Goal: Task Accomplishment & Management: Manage account settings

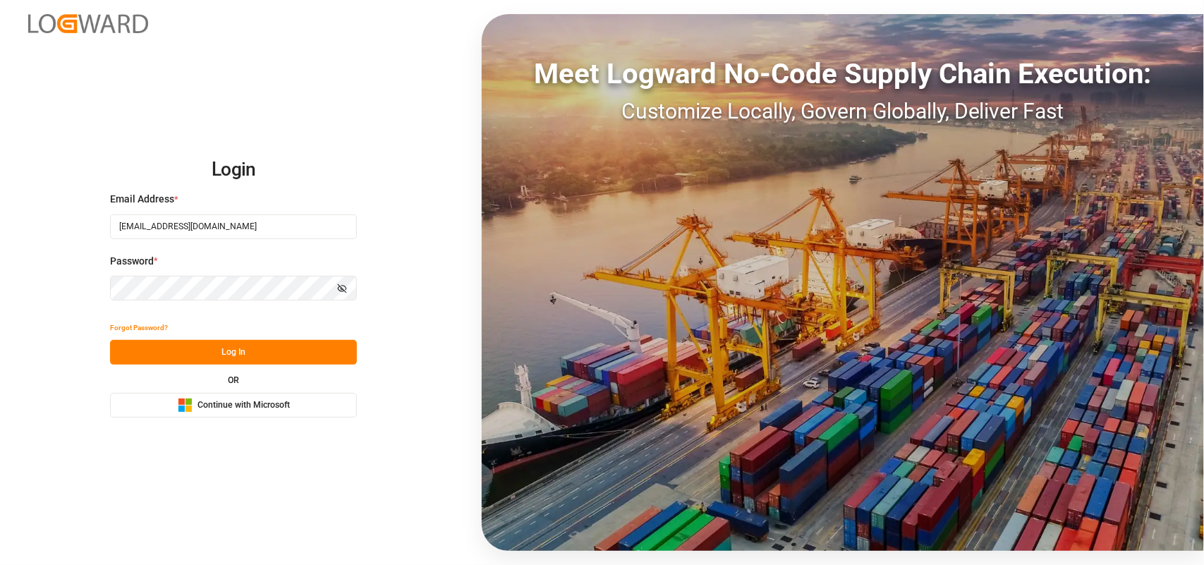
click at [263, 360] on button "Log In" at bounding box center [233, 352] width 247 height 25
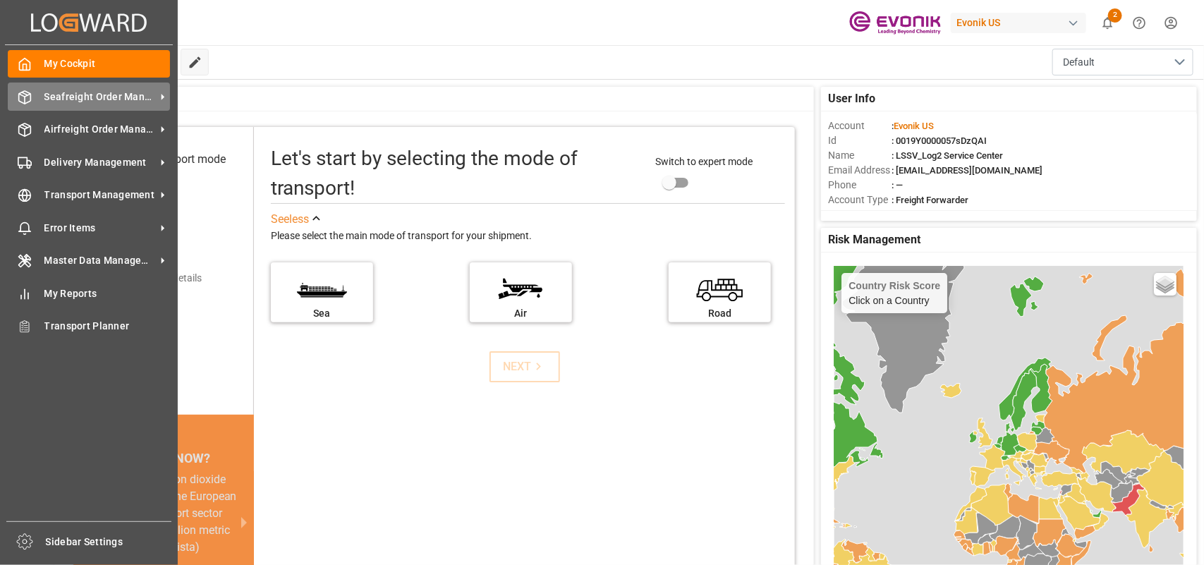
click at [26, 103] on icon at bounding box center [25, 97] width 12 height 13
click at [75, 101] on span "Seafreight Order Management" at bounding box center [99, 97] width 111 height 15
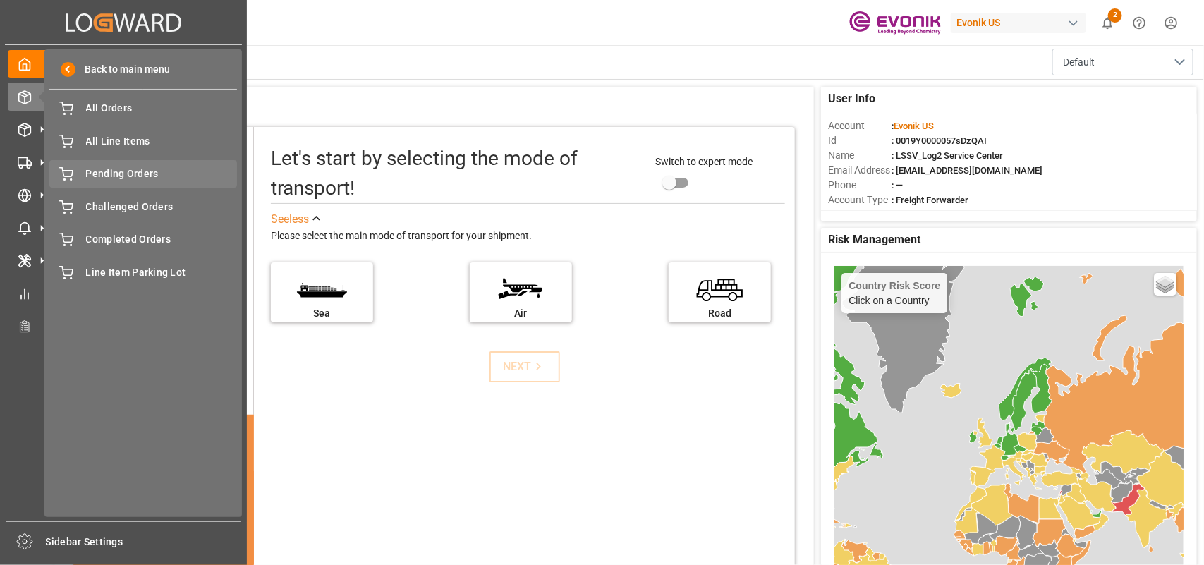
click at [146, 171] on span "Pending Orders" at bounding box center [162, 173] width 152 height 15
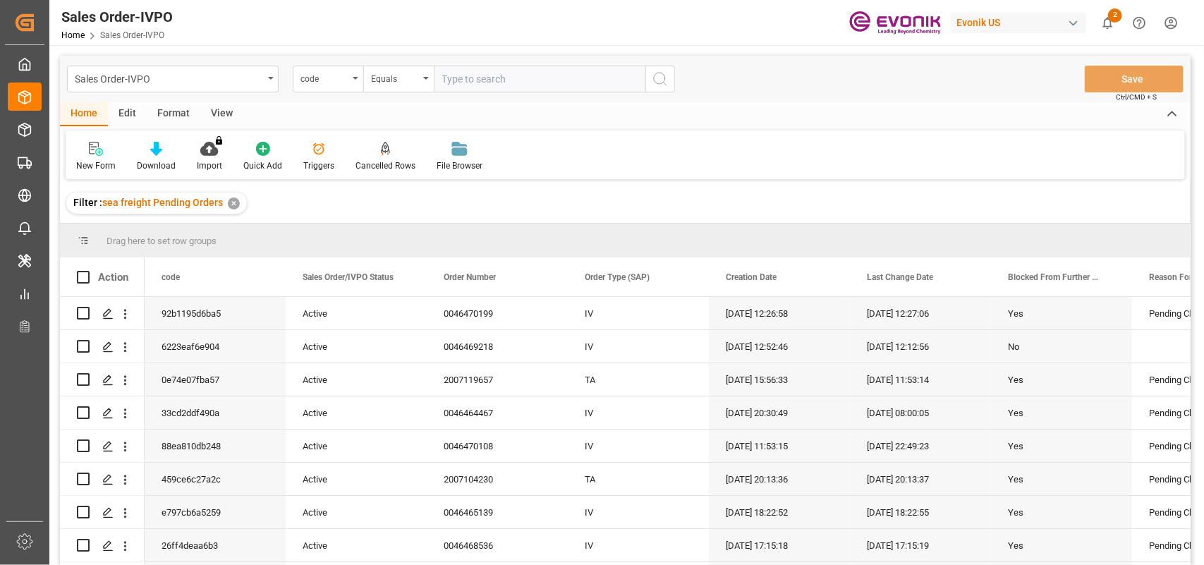
click at [223, 115] on div "View" at bounding box center [221, 114] width 43 height 24
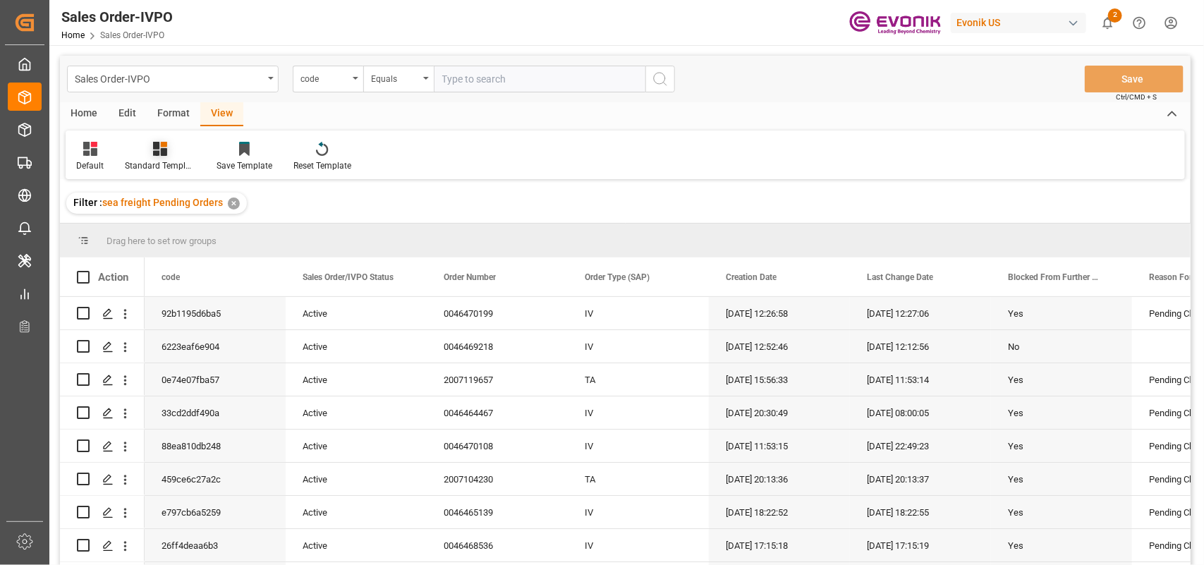
click at [160, 164] on div "Standard Templates" at bounding box center [160, 165] width 71 height 13
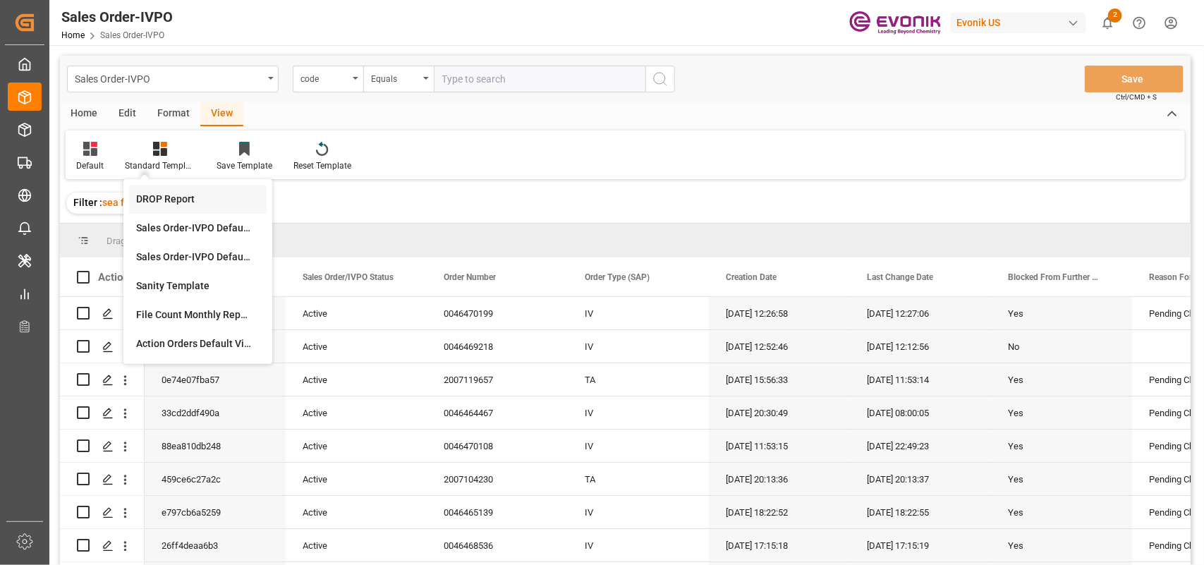
click at [168, 202] on div "DROP Report" at bounding box center [197, 199] width 123 height 15
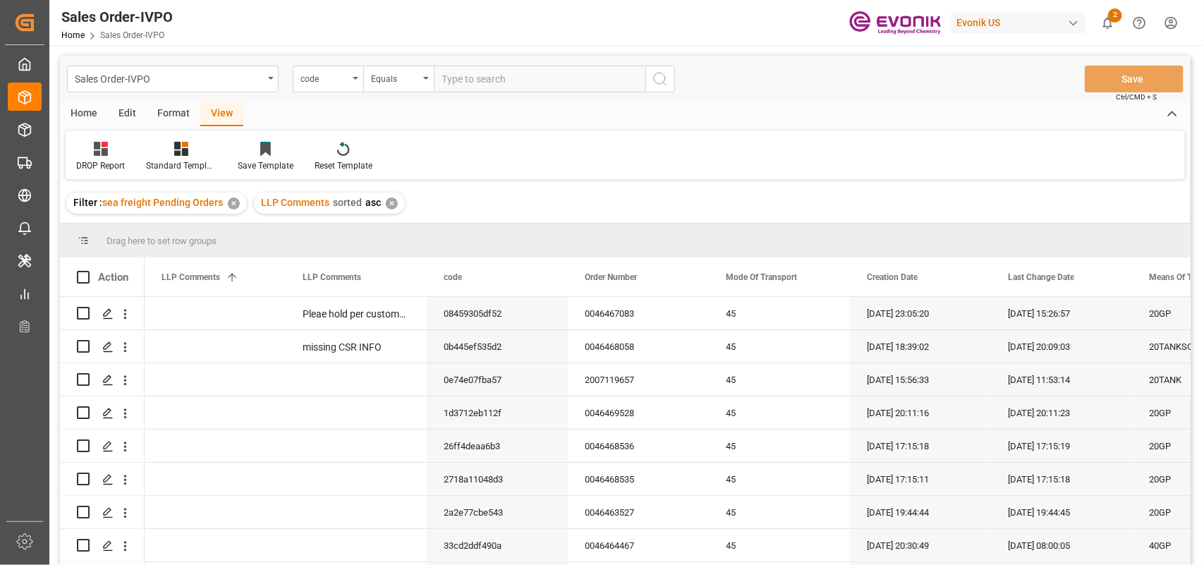
click at [78, 113] on div "Home" at bounding box center [84, 114] width 48 height 24
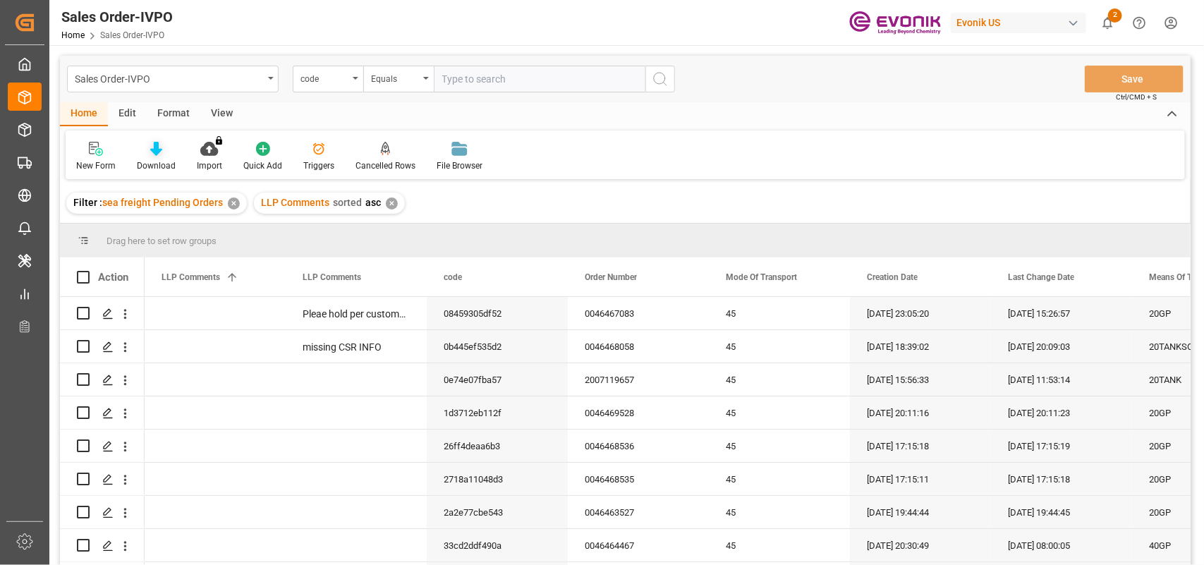
click at [148, 156] on div "Download" at bounding box center [156, 156] width 60 height 31
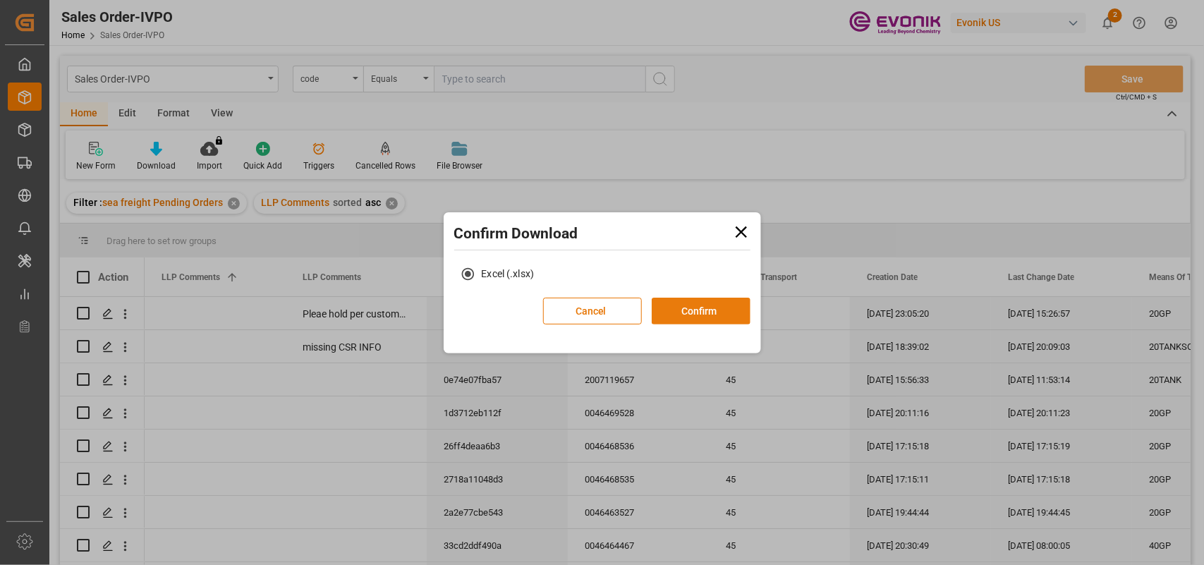
click at [681, 304] on button "Confirm" at bounding box center [701, 311] width 99 height 27
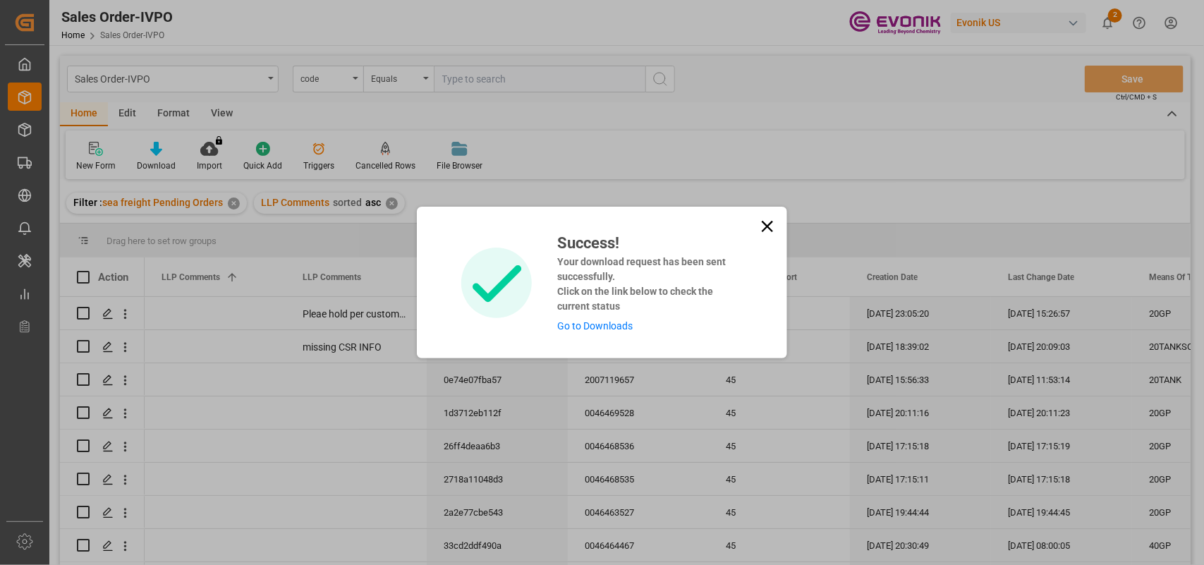
click at [600, 325] on link "Go to Downloads" at bounding box center [594, 325] width 75 height 11
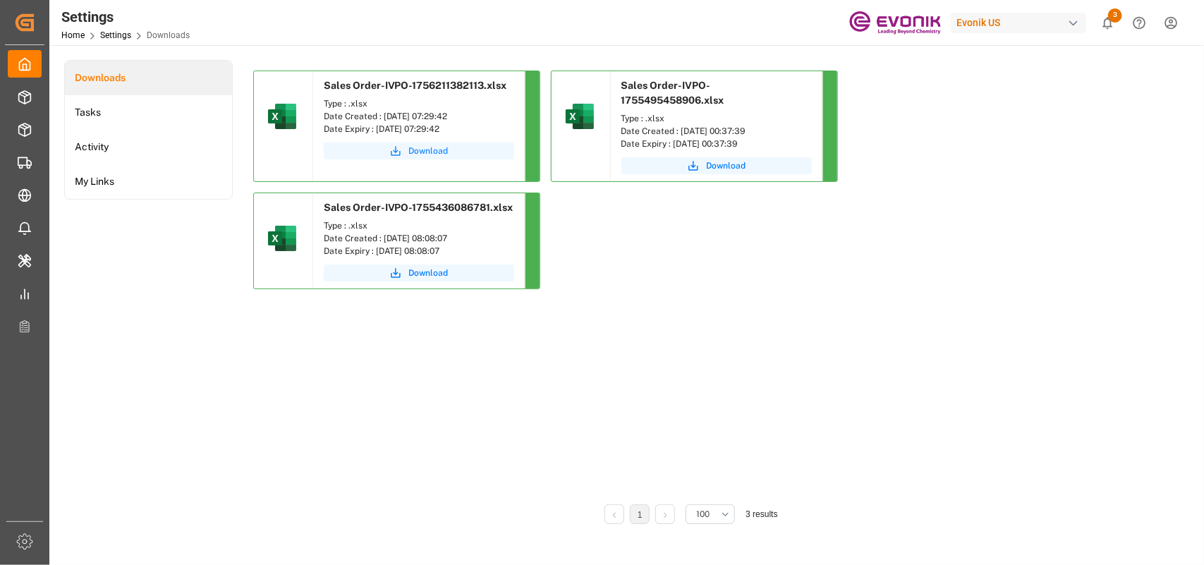
click at [432, 154] on span "Download" at bounding box center [428, 151] width 39 height 13
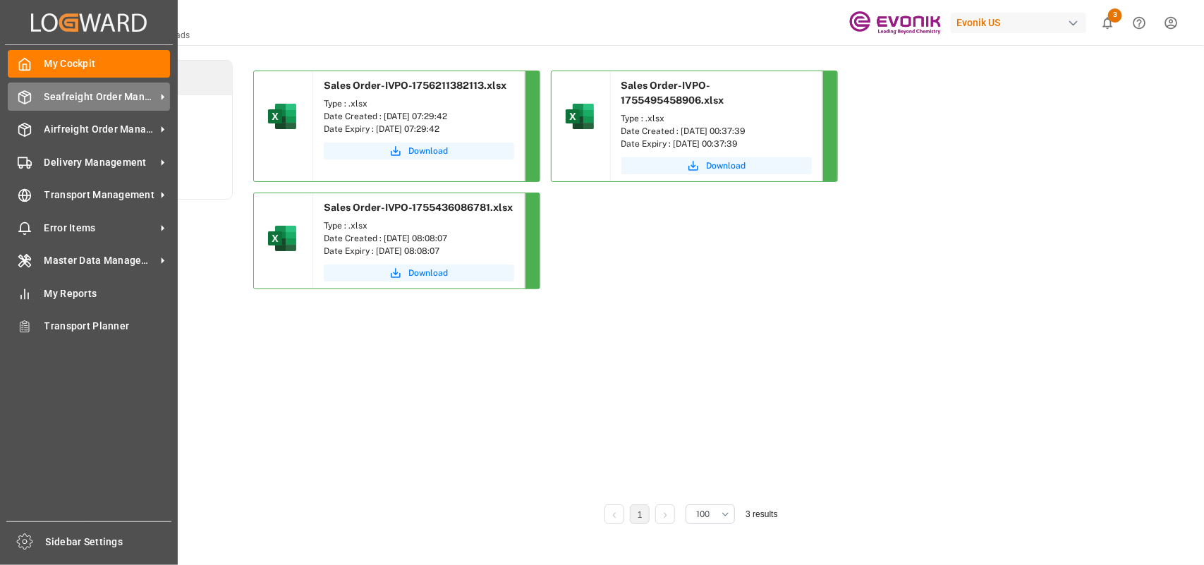
click at [33, 97] on div "Seafreight Order Management Seafreight Order Management" at bounding box center [89, 97] width 162 height 28
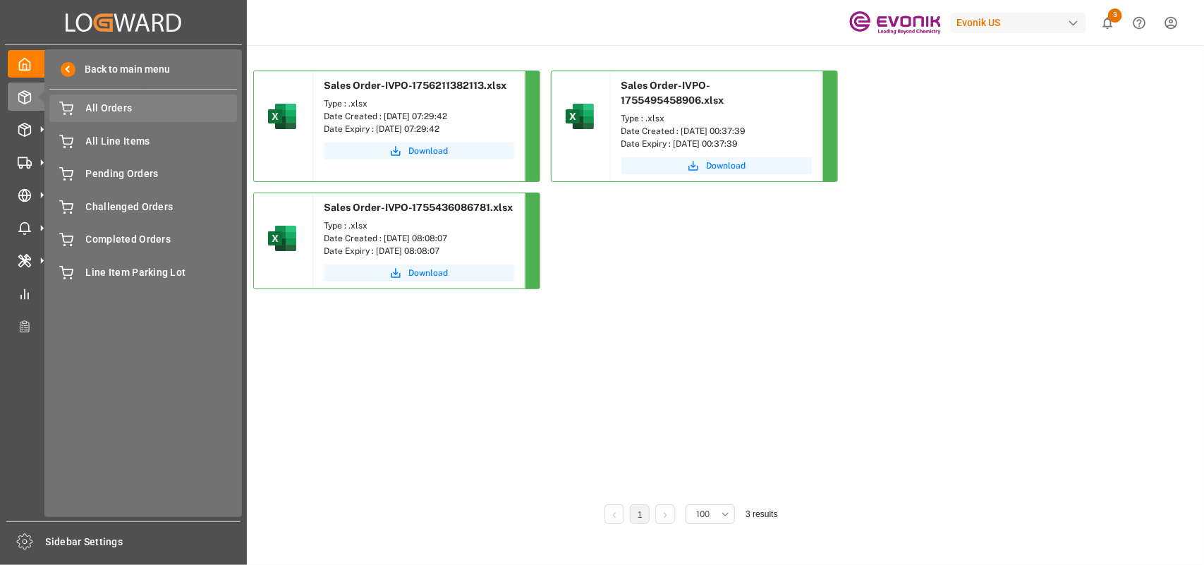
click at [170, 101] on span "All Orders" at bounding box center [162, 108] width 152 height 15
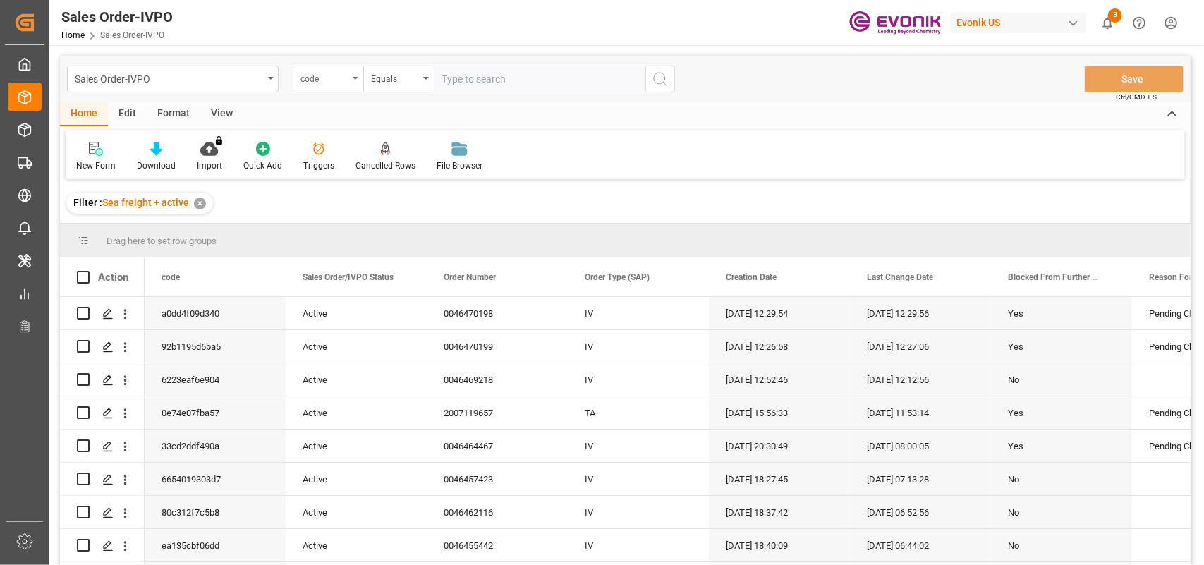
click at [321, 82] on div "code" at bounding box center [324, 77] width 48 height 16
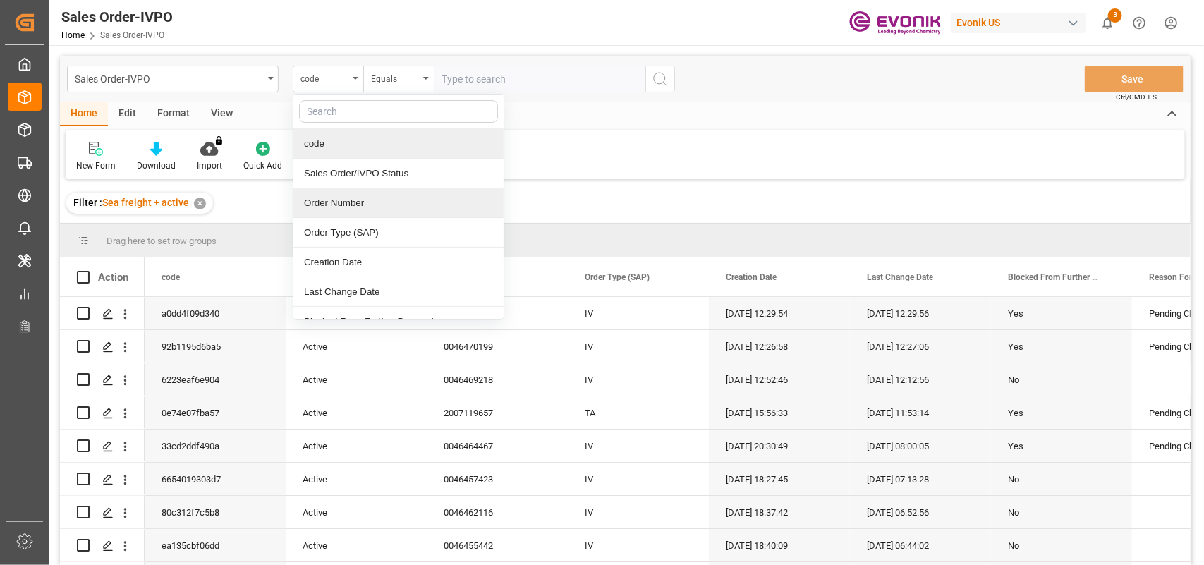
click at [342, 202] on div "Order Number" at bounding box center [398, 203] width 210 height 30
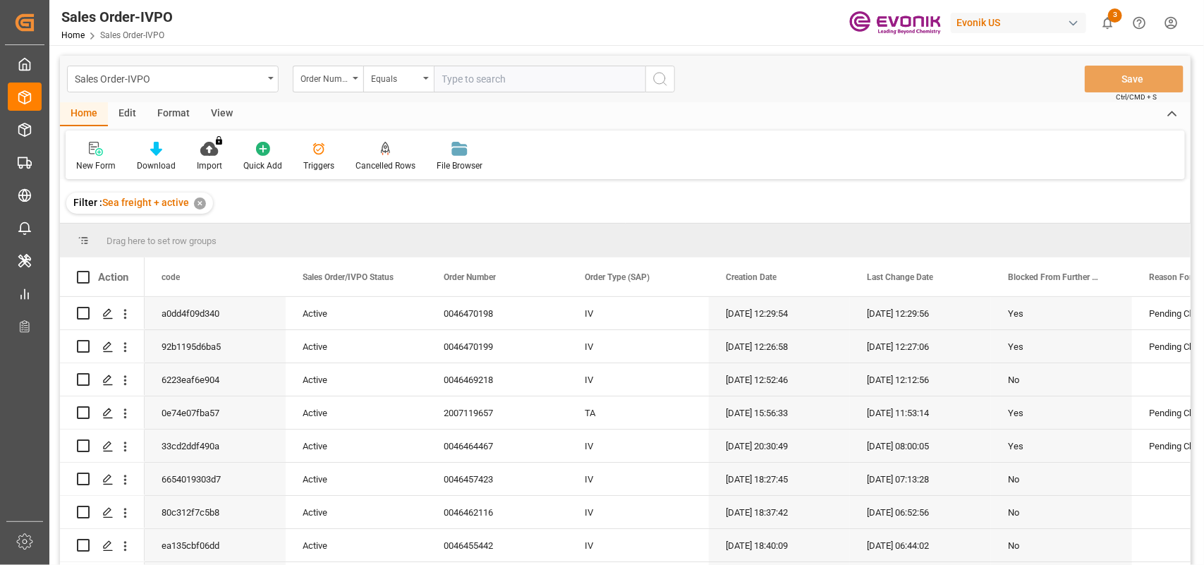
click at [537, 72] on input "text" at bounding box center [540, 79] width 212 height 27
paste input "0046469528"
type input "0046469528"
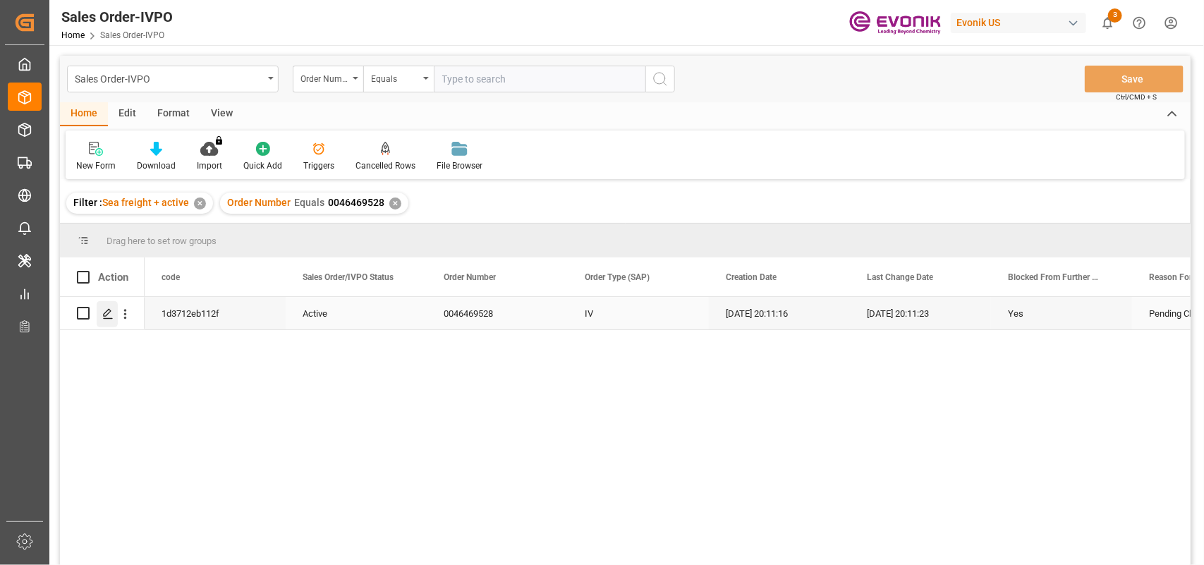
click at [106, 314] on icon "Press SPACE to select this row." at bounding box center [107, 313] width 11 height 11
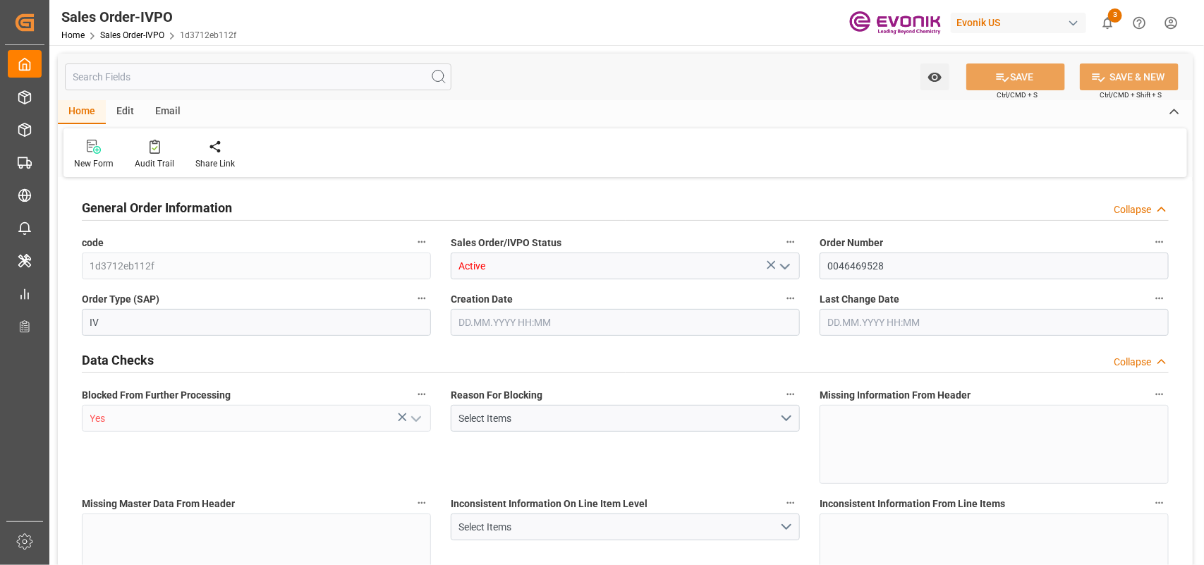
type input "KRPUS"
type input "0"
type input "1"
type input "16240"
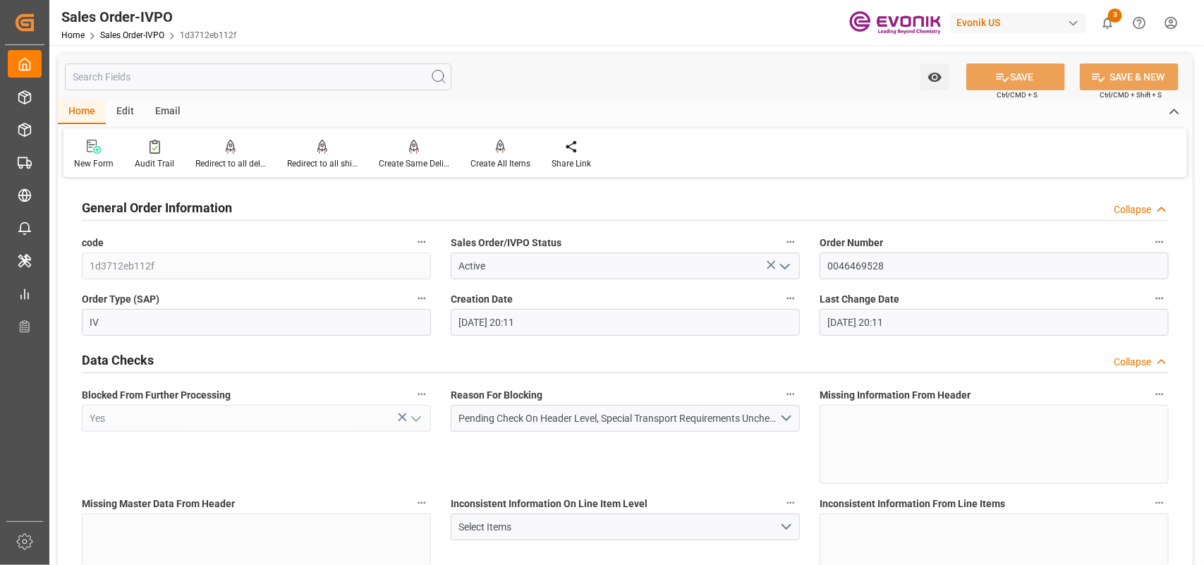
type input "[DATE] 20:11"
drag, startPoint x: 906, startPoint y: 262, endPoint x: 791, endPoint y: 262, distance: 115.0
click at [792, 417] on button "Pending Check On Header Level, Special Transport Requirements Unchecked" at bounding box center [625, 418] width 349 height 27
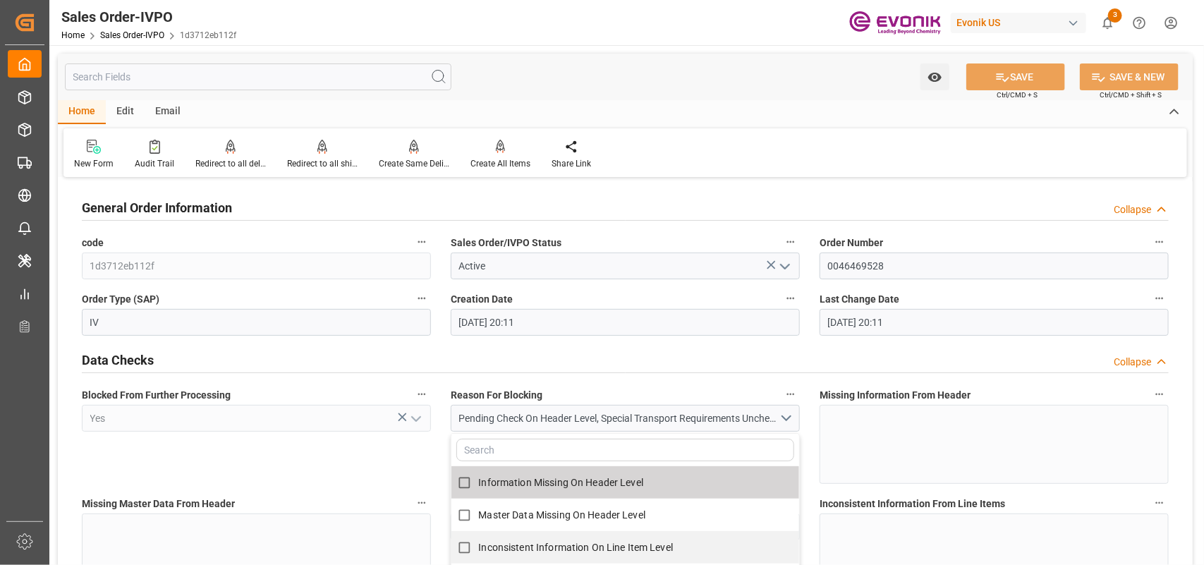
scroll to position [35, 0]
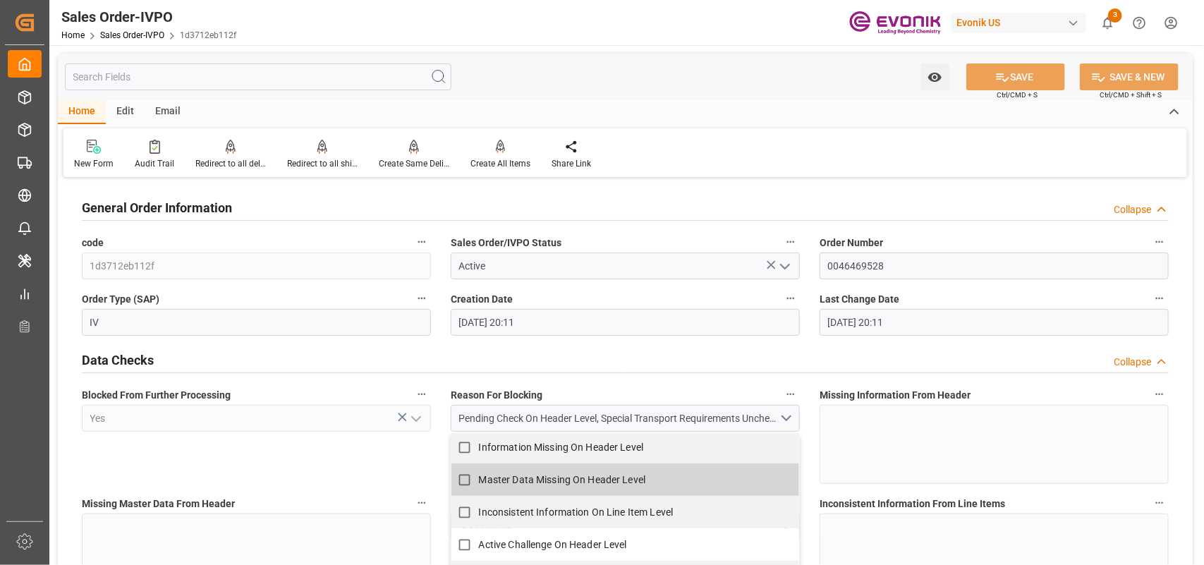
drag, startPoint x: 372, startPoint y: 456, endPoint x: 382, endPoint y: 485, distance: 31.5
click at [372, 456] on div "Blocked From Further Processing Yes" at bounding box center [256, 434] width 369 height 109
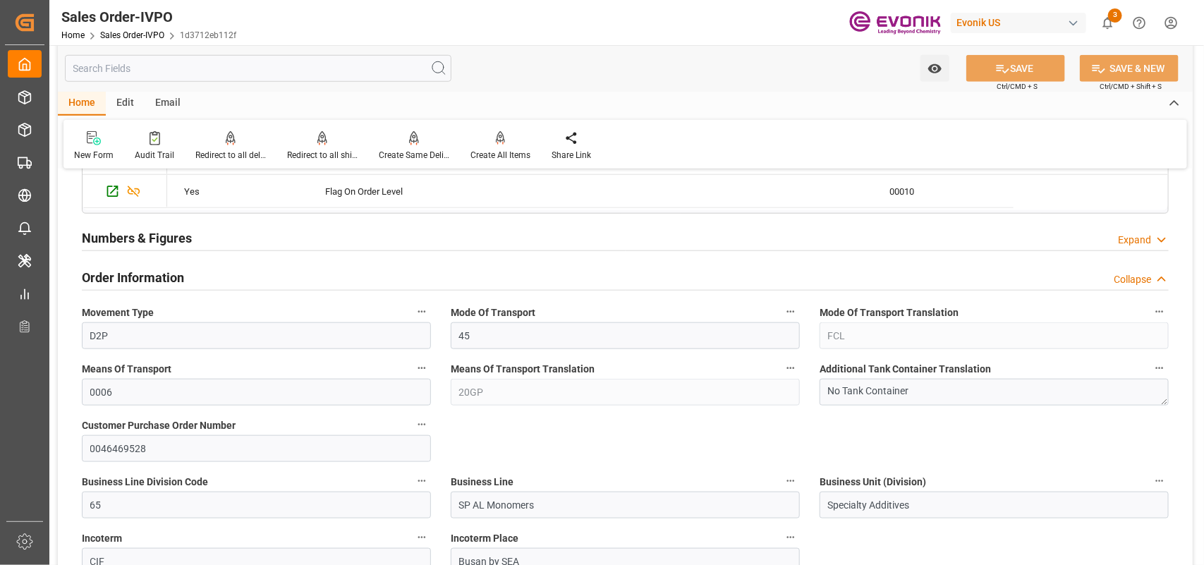
scroll to position [617, 0]
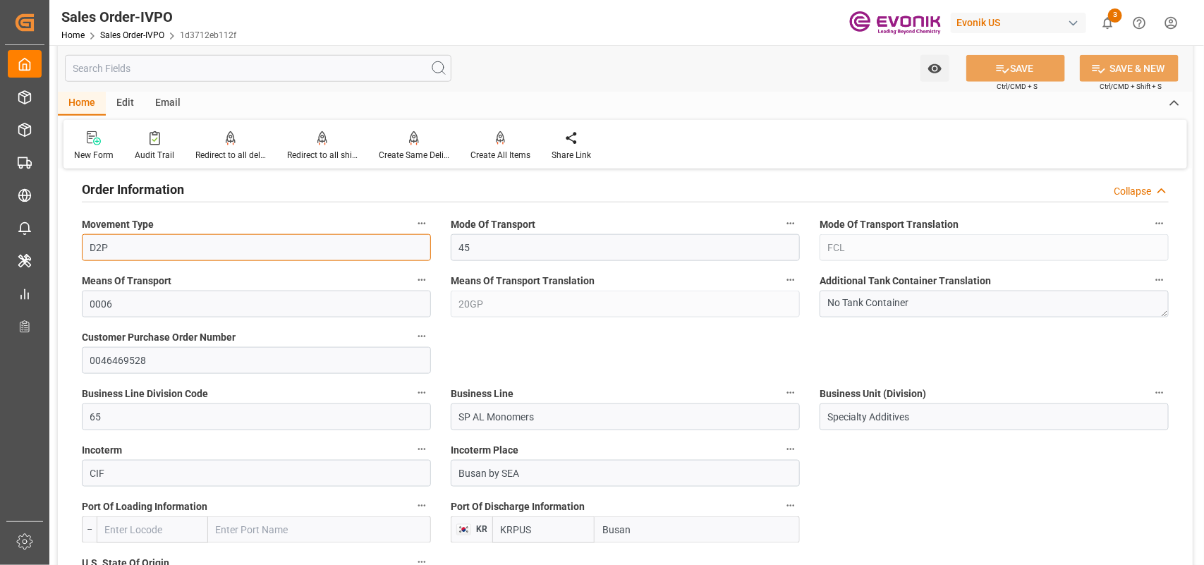
click at [247, 253] on input "D2P" at bounding box center [256, 247] width 349 height 27
drag, startPoint x: 132, startPoint y: 247, endPoint x: 81, endPoint y: 247, distance: 50.8
click at [82, 247] on input "D2P" at bounding box center [256, 247] width 349 height 27
click at [489, 248] on input "45" at bounding box center [625, 247] width 349 height 27
drag, startPoint x: 489, startPoint y: 252, endPoint x: 446, endPoint y: 248, distance: 43.2
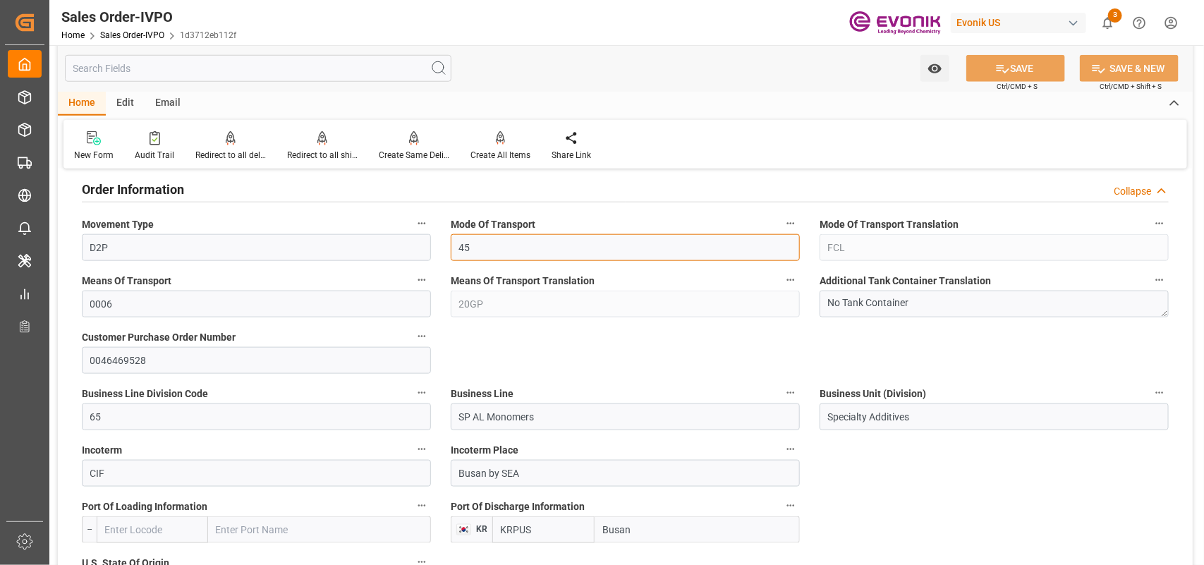
click at [446, 248] on div "Mode Of Transport 45" at bounding box center [625, 237] width 369 height 56
click at [516, 245] on input "45" at bounding box center [625, 247] width 349 height 27
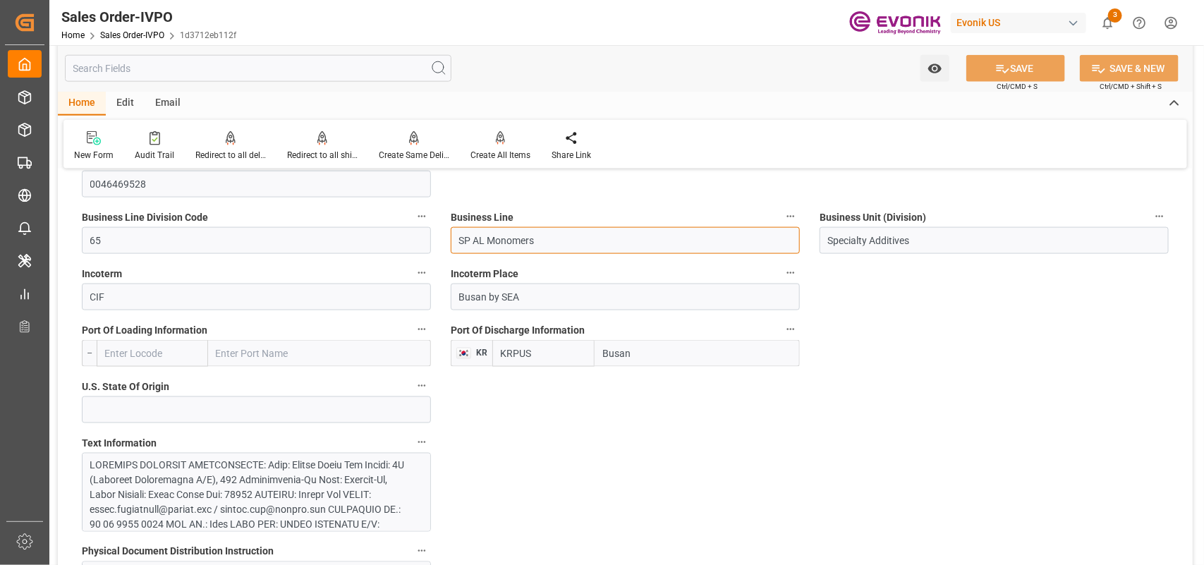
drag, startPoint x: 557, startPoint y: 241, endPoint x: 423, endPoint y: 241, distance: 134.0
click at [485, 245] on input "SP AL Monomers" at bounding box center [625, 240] width 349 height 27
drag, startPoint x: 499, startPoint y: 248, endPoint x: 454, endPoint y: 247, distance: 45.2
click at [452, 247] on input "SP AL Monomers" at bounding box center [625, 240] width 349 height 27
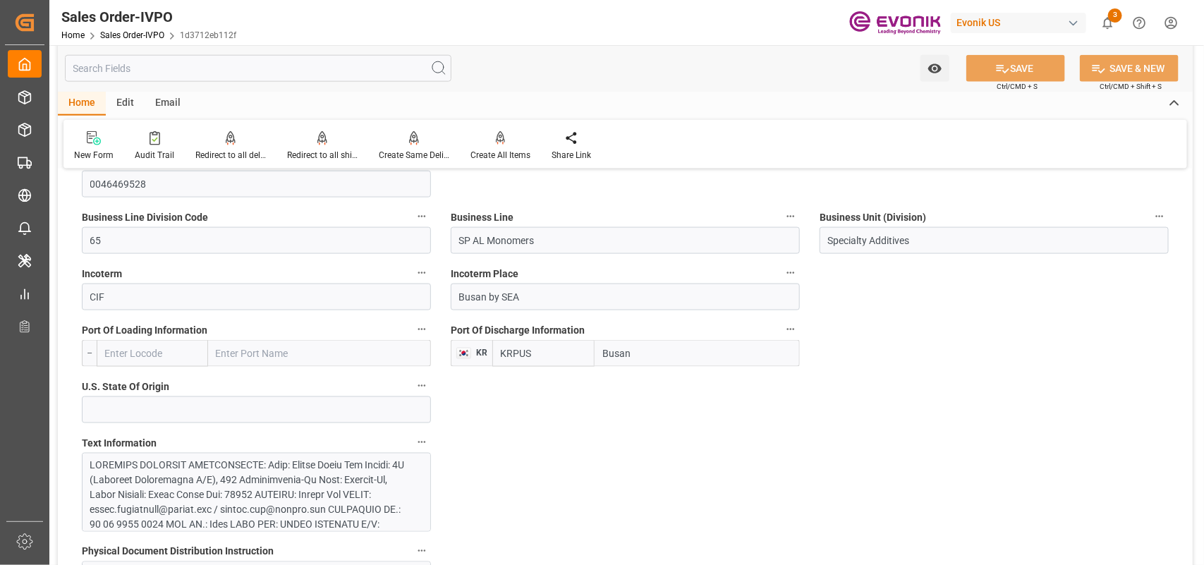
drag, startPoint x: 648, startPoint y: 351, endPoint x: 584, endPoint y: 353, distance: 63.5
click at [582, 351] on div "KRPUS Busan" at bounding box center [646, 353] width 308 height 27
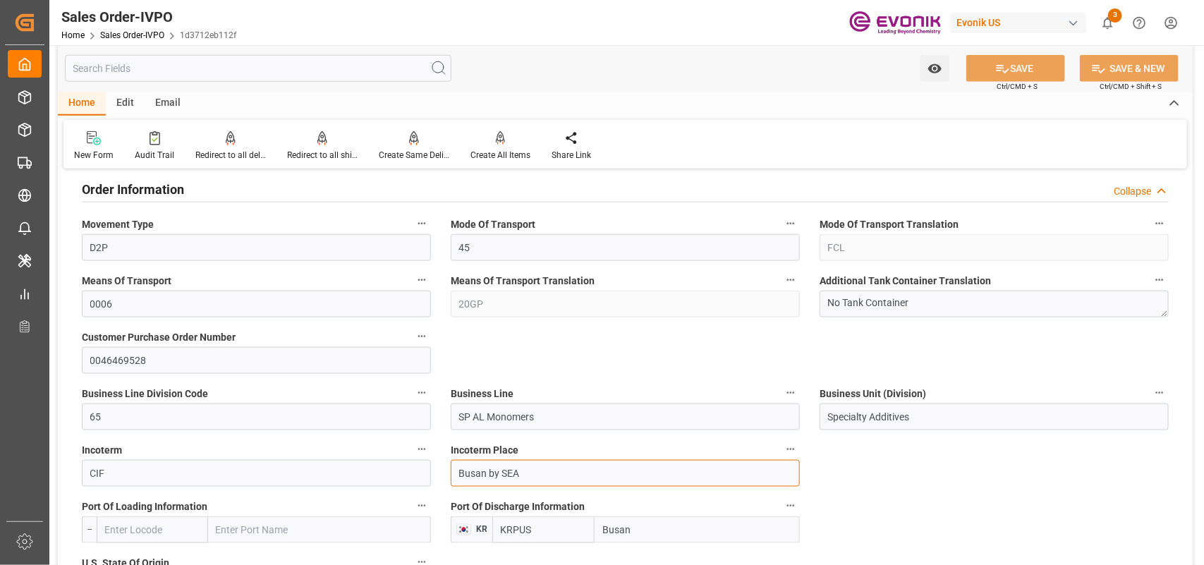
drag, startPoint x: 520, startPoint y: 478, endPoint x: 441, endPoint y: 478, distance: 79.0
click at [441, 478] on div "Incoterm Place Busan by SEA" at bounding box center [625, 463] width 369 height 56
drag, startPoint x: 133, startPoint y: 253, endPoint x: 159, endPoint y: 252, distance: 26.8
click at [78, 251] on div "Movement Type D2P" at bounding box center [256, 237] width 369 height 56
click at [121, 253] on input "D2P" at bounding box center [256, 247] width 349 height 27
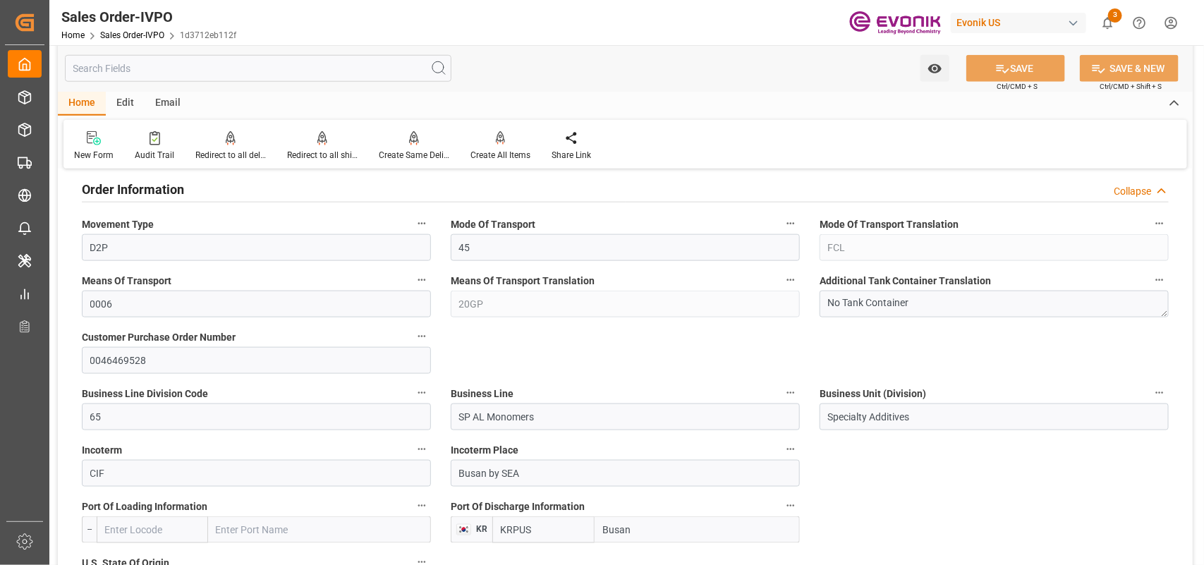
drag, startPoint x: 640, startPoint y: 530, endPoint x: 568, endPoint y: 534, distance: 72.1
click at [569, 533] on div "KRPUS Busan" at bounding box center [646, 529] width 308 height 27
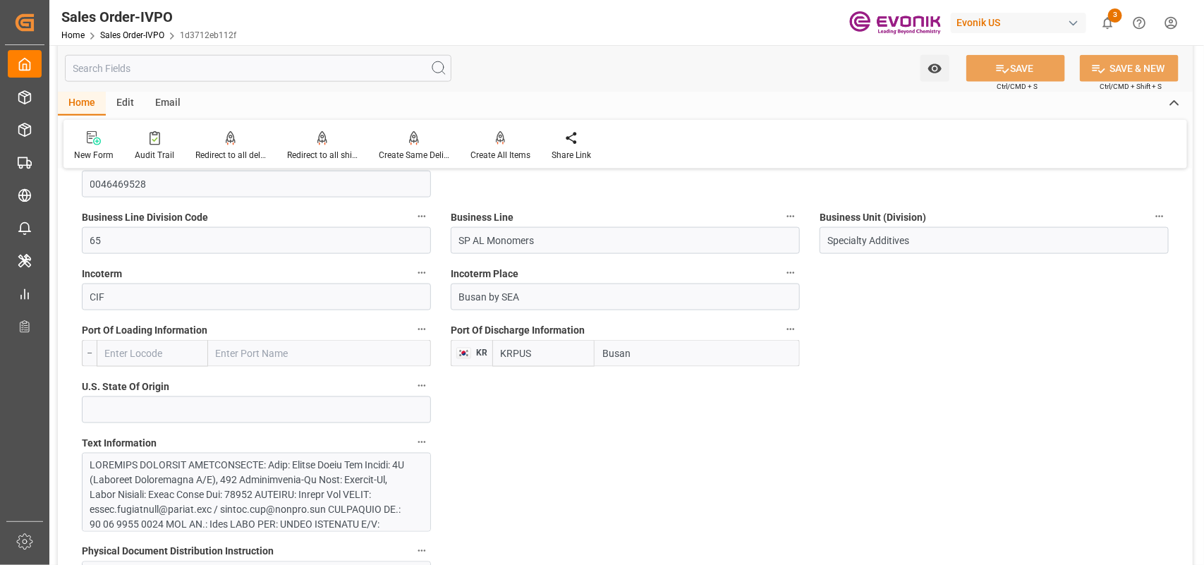
scroll to position [970, 0]
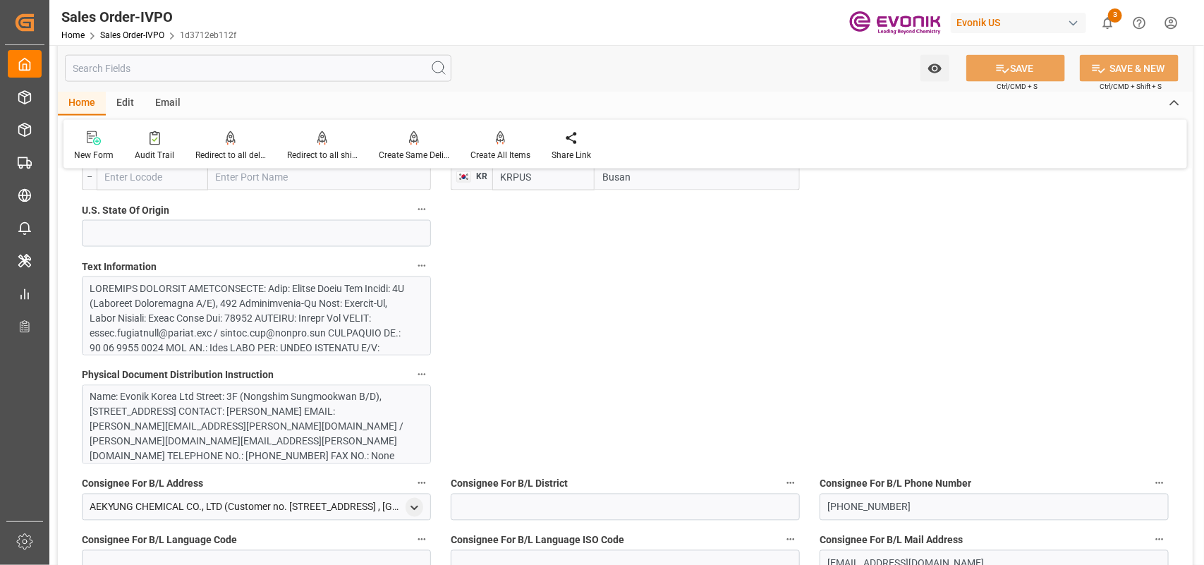
click at [207, 334] on div at bounding box center [251, 473] width 323 height 385
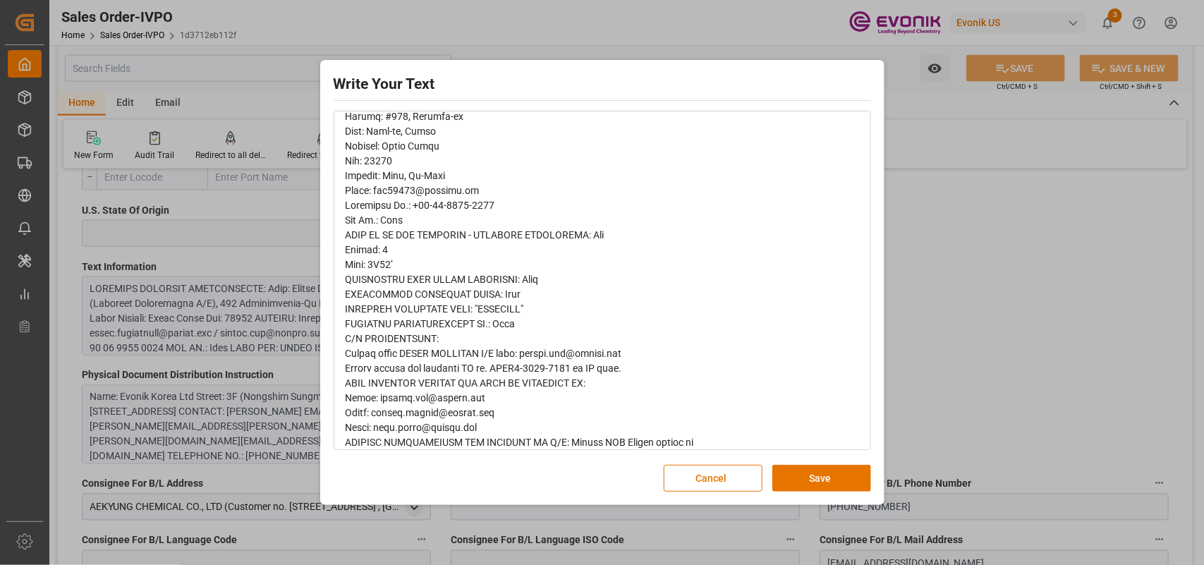
scroll to position [570, 0]
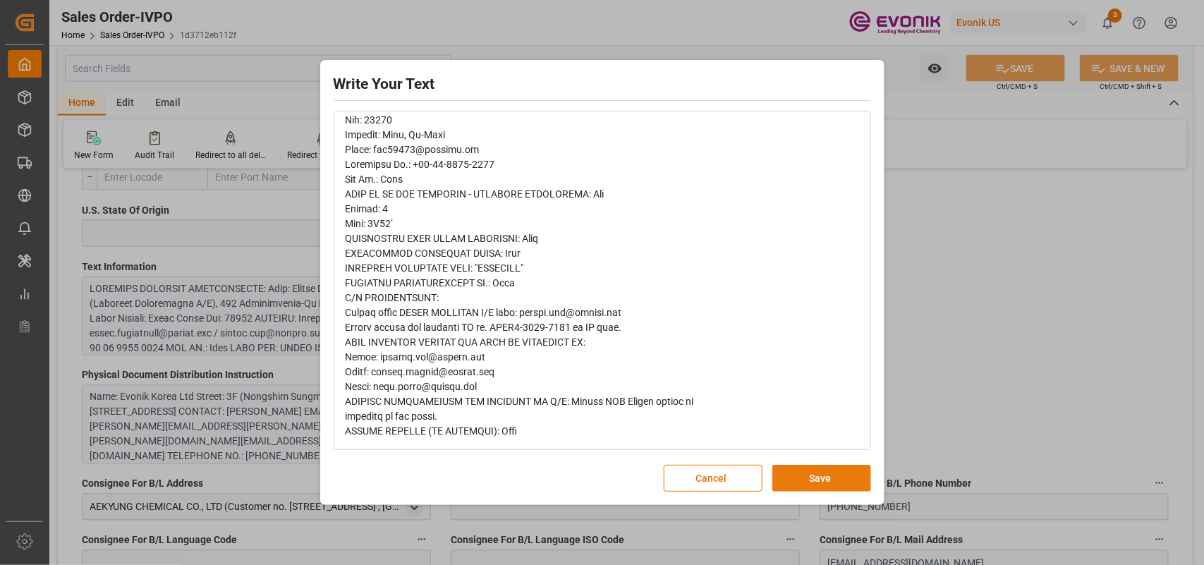
click at [837, 480] on button "Save" at bounding box center [821, 478] width 99 height 27
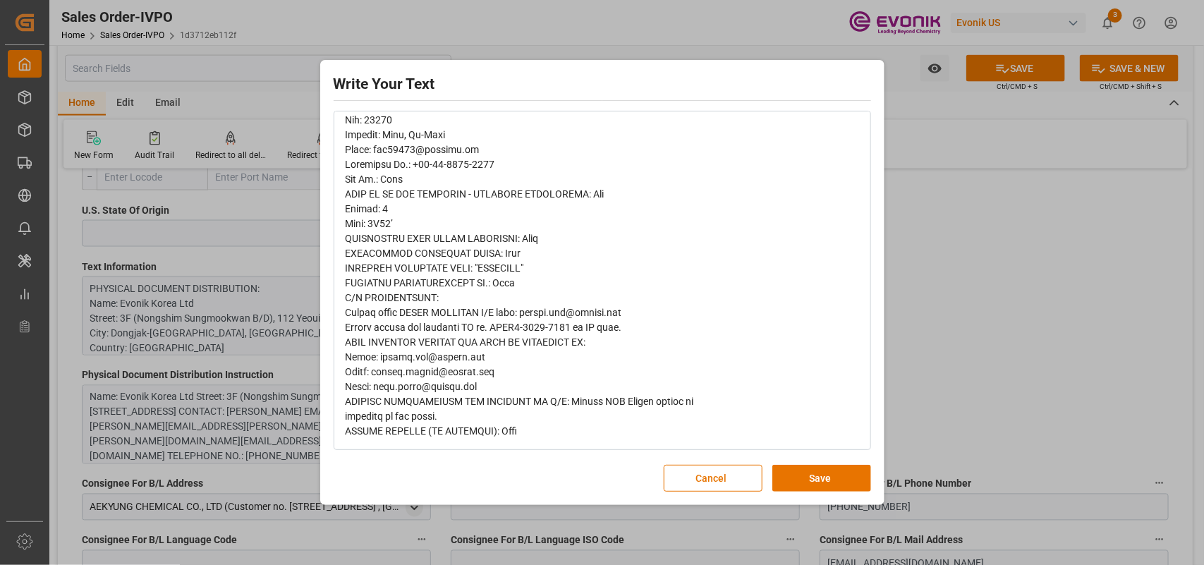
drag, startPoint x: 483, startPoint y: 314, endPoint x: 487, endPoint y: 328, distance: 14.7
click at [487, 315] on span "rdw-editor" at bounding box center [520, 24] width 348 height 826
click at [503, 400] on span "rdw-editor" at bounding box center [520, 24] width 348 height 826
click at [557, 403] on span "rdw-editor" at bounding box center [520, 24] width 348 height 826
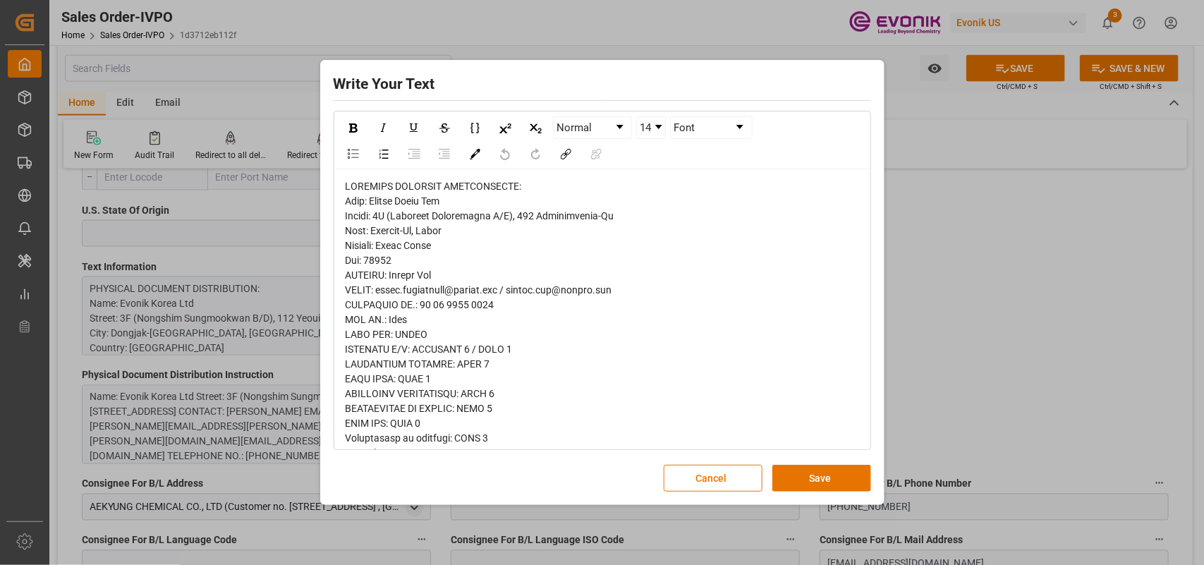
scroll to position [88, 0]
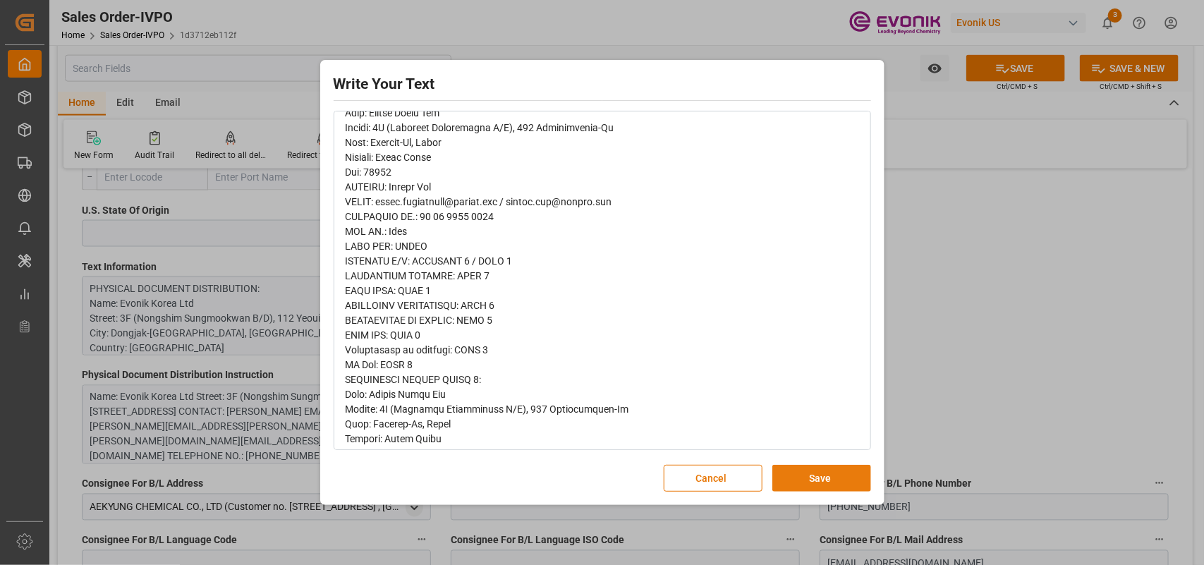
click at [810, 483] on button "Save" at bounding box center [821, 478] width 99 height 27
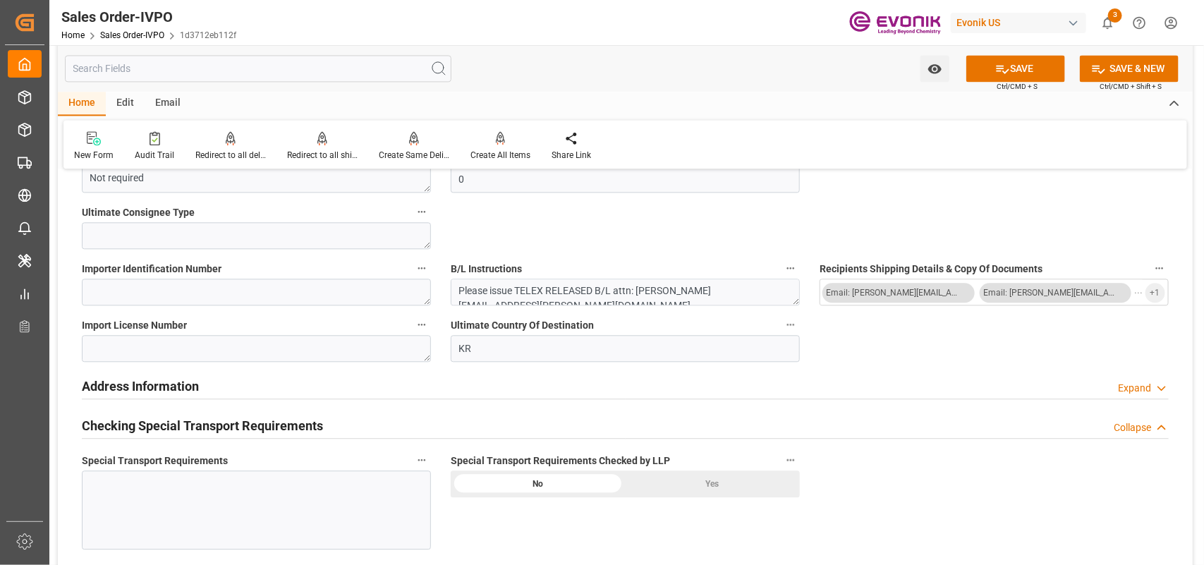
scroll to position [1587, 0]
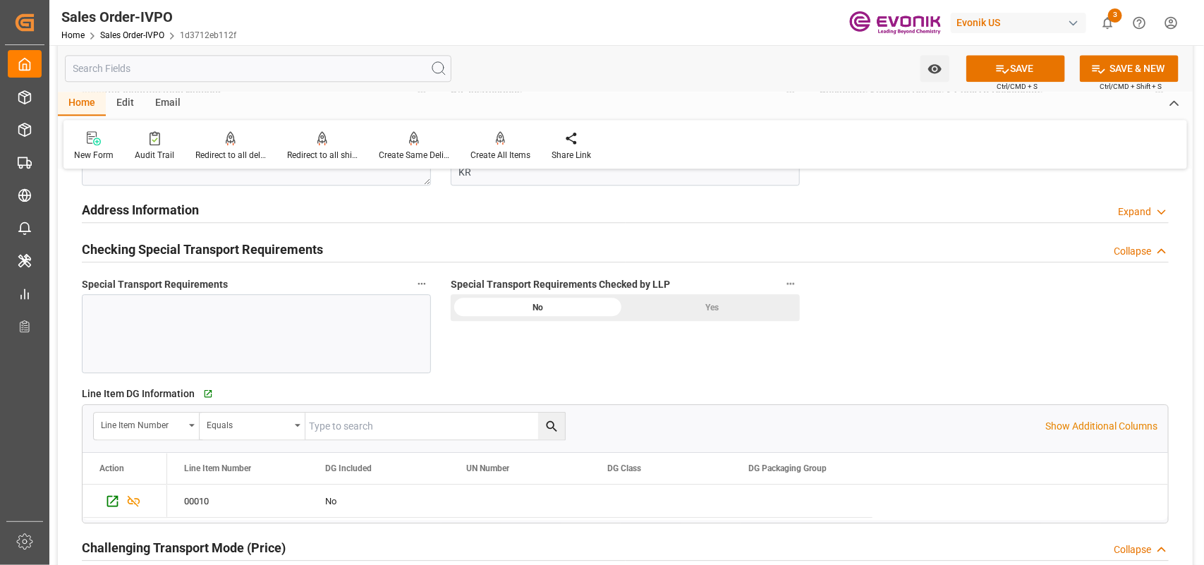
click at [715, 312] on div "Yes" at bounding box center [712, 307] width 174 height 27
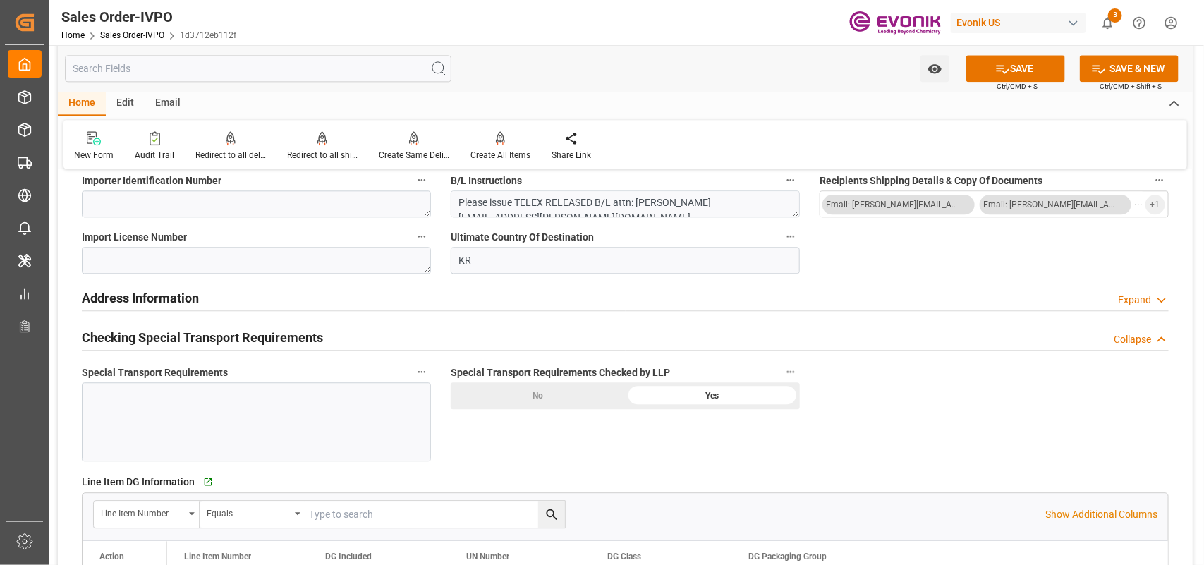
scroll to position [1411, 0]
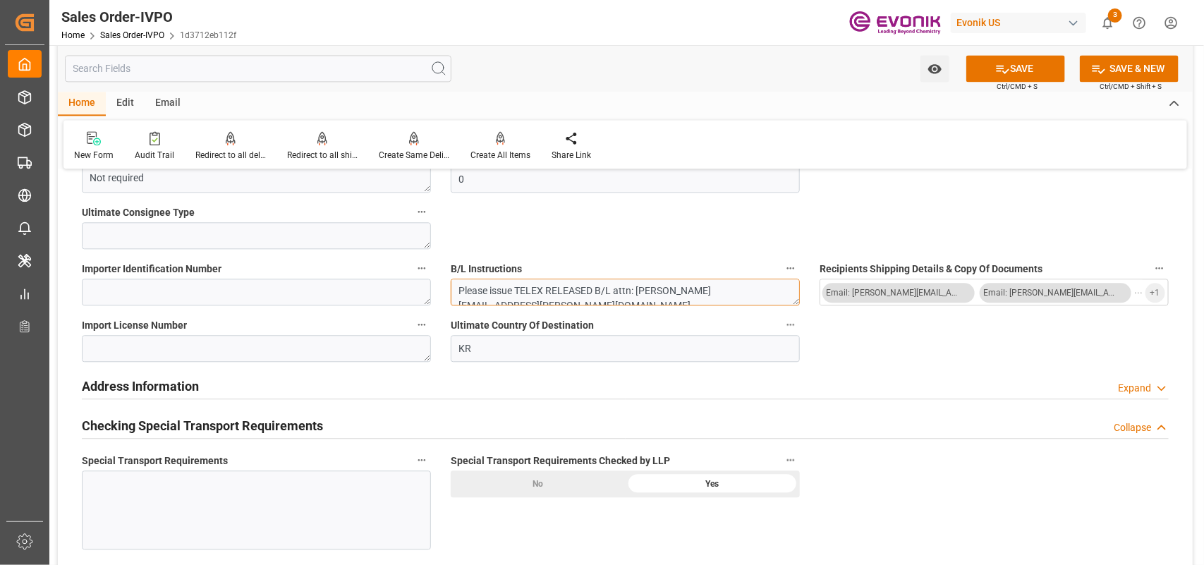
click at [526, 282] on textarea "Please issue TELEX RELEASED B/L attn: [PERSON_NAME][EMAIL_ADDRESS][PERSON_NAME]…" at bounding box center [625, 292] width 349 height 27
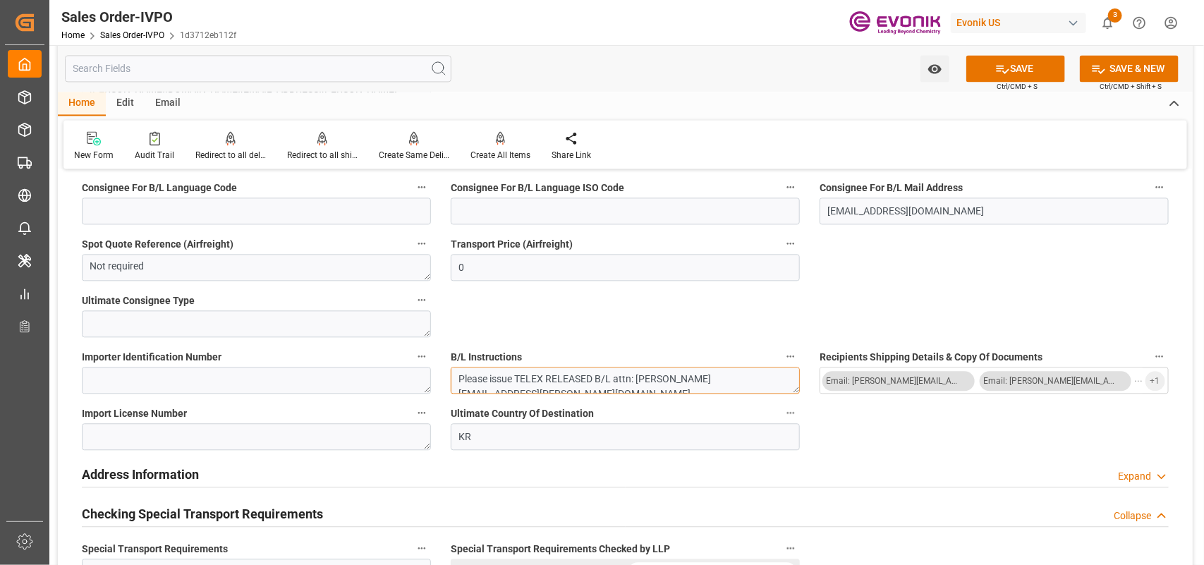
scroll to position [970, 0]
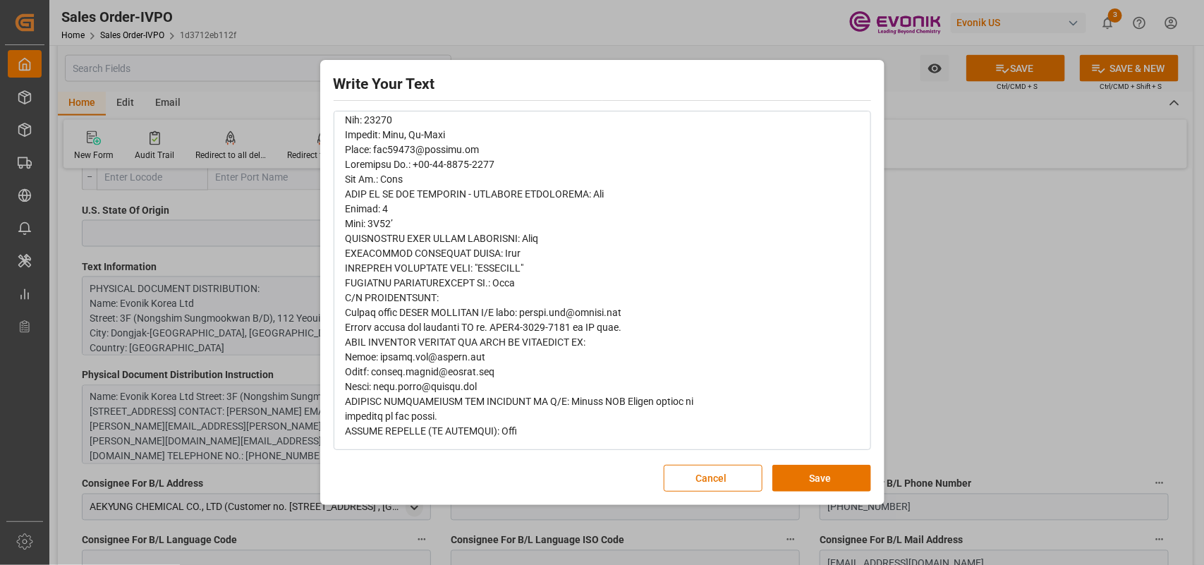
scroll to position [0, 0]
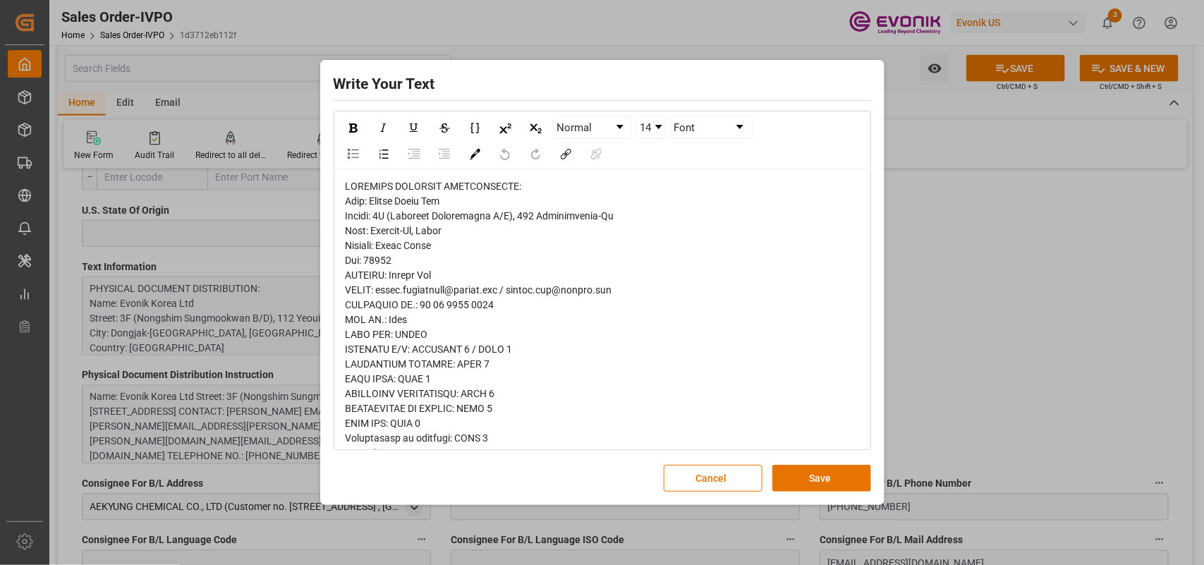
drag, startPoint x: 341, startPoint y: 295, endPoint x: 509, endPoint y: 357, distance: 179.0
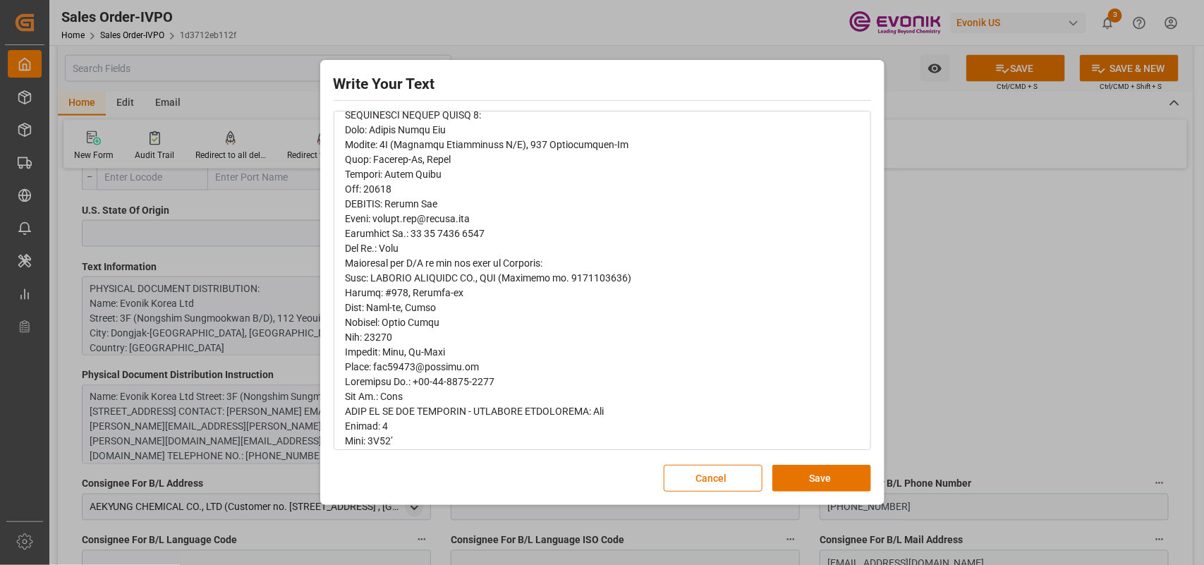
click at [399, 358] on span "rdw-editor" at bounding box center [520, 241] width 348 height 826
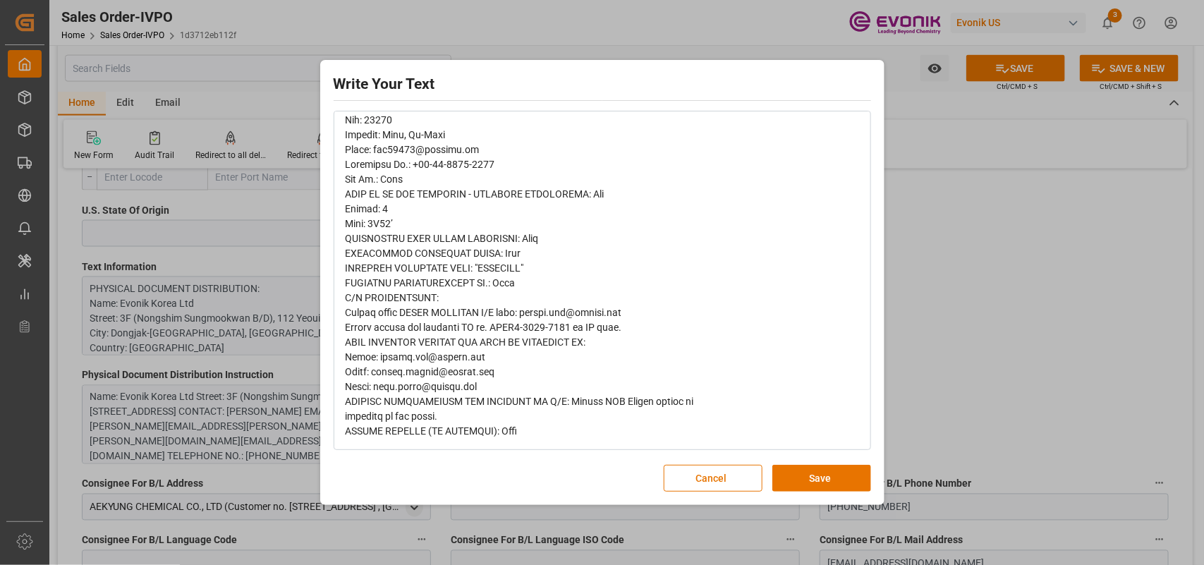
click at [379, 339] on span "rdw-editor" at bounding box center [520, 24] width 348 height 826
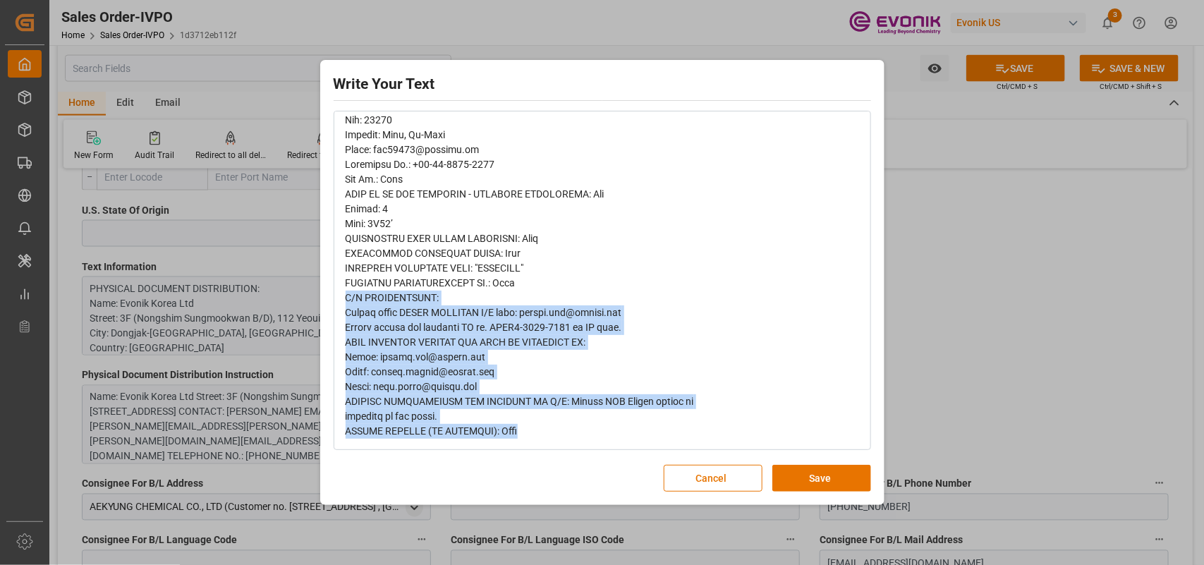
drag, startPoint x: 346, startPoint y: 296, endPoint x: 523, endPoint y: 432, distance: 223.9
click at [523, 432] on div "rdw-editor" at bounding box center [603, 23] width 514 height 829
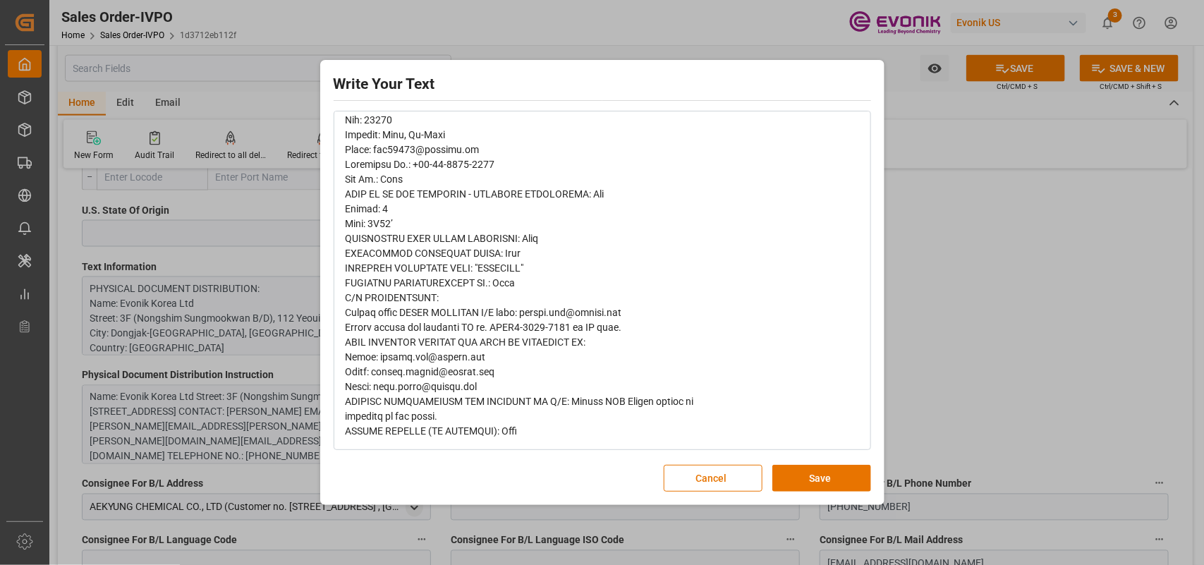
click at [995, 394] on div "Write Your Text Normal 14 Font Cancel Save" at bounding box center [602, 282] width 1204 height 565
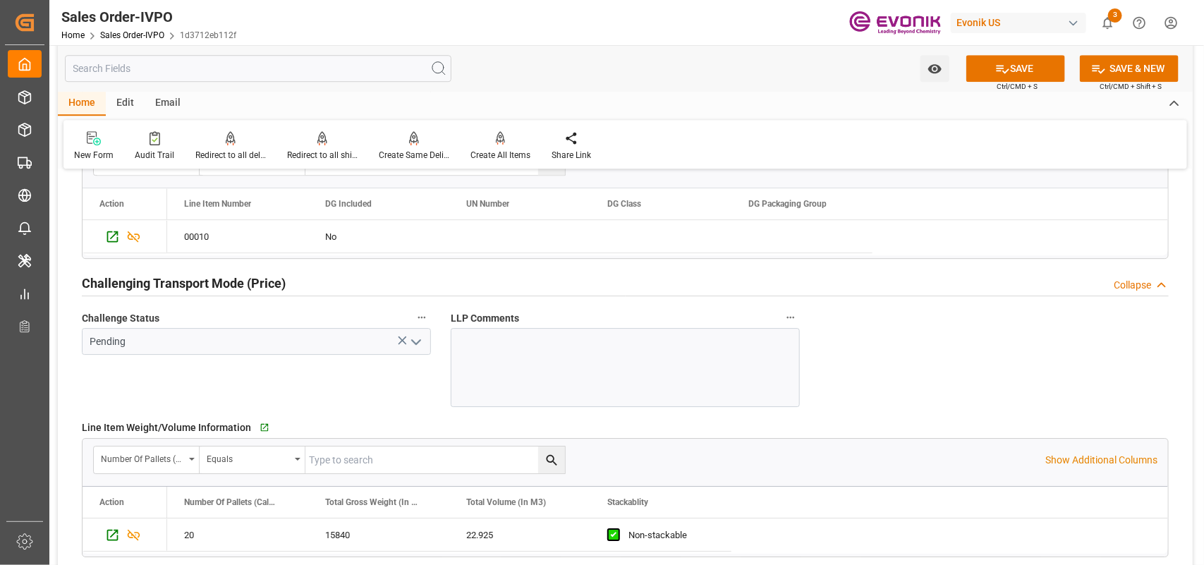
scroll to position [1763, 0]
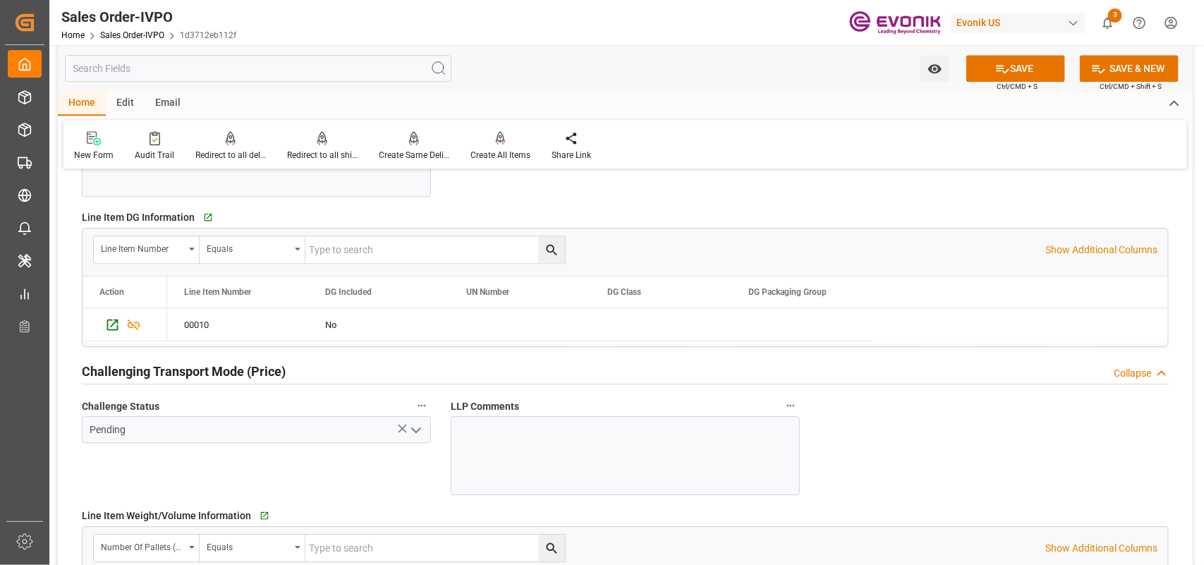
click at [418, 429] on icon "open menu" at bounding box center [416, 430] width 17 height 17
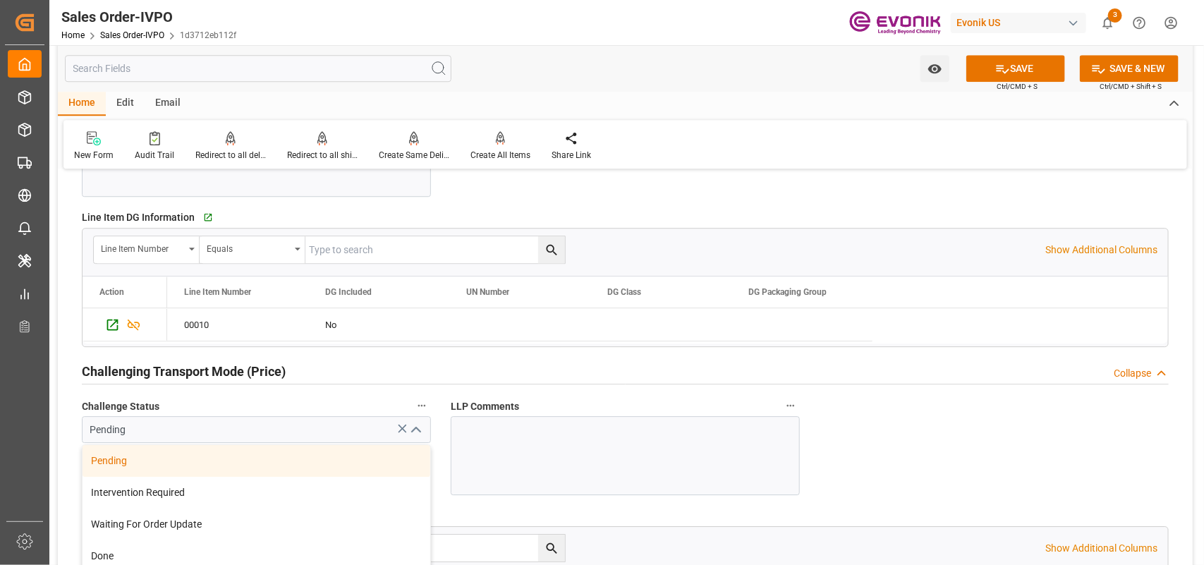
scroll to position [1940, 0]
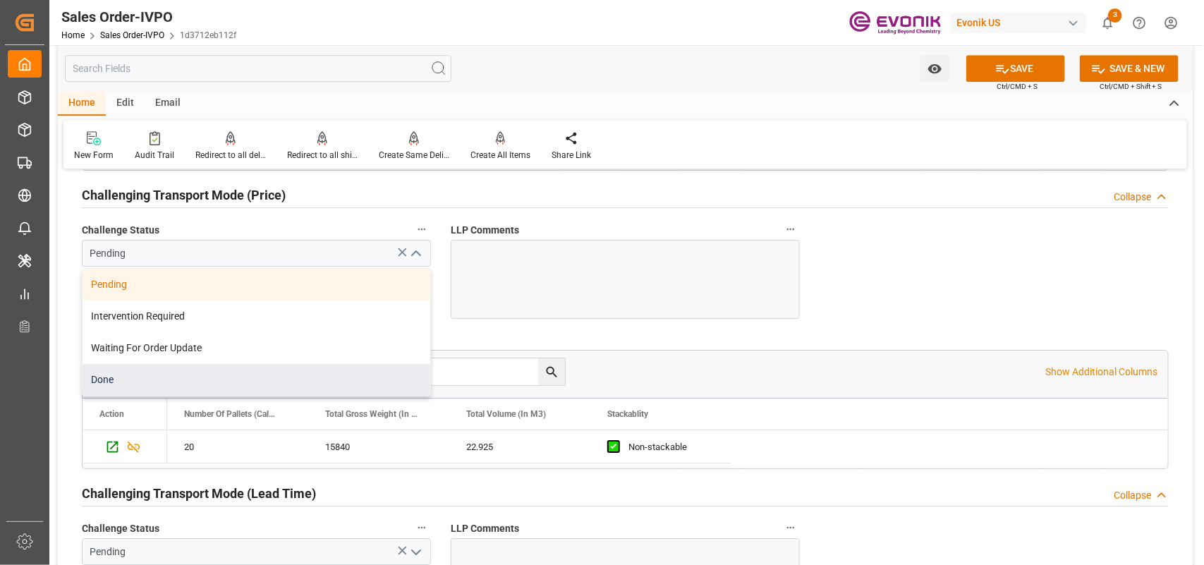
click at [120, 387] on div "Done" at bounding box center [257, 380] width 348 height 32
type input "Done"
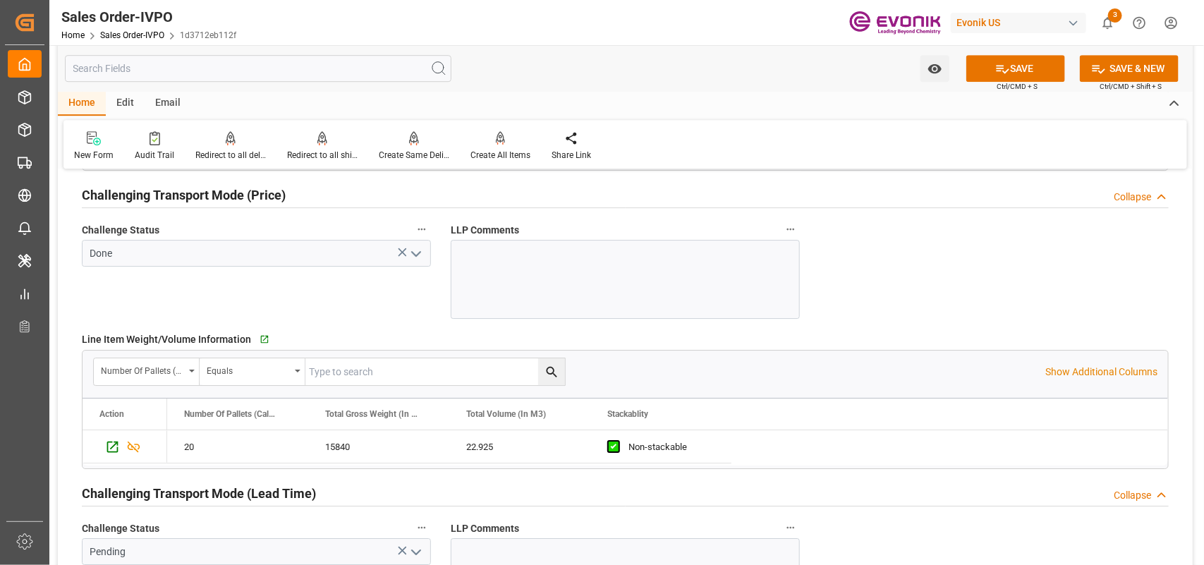
click at [207, 316] on div "Challenge Status Done" at bounding box center [256, 269] width 369 height 109
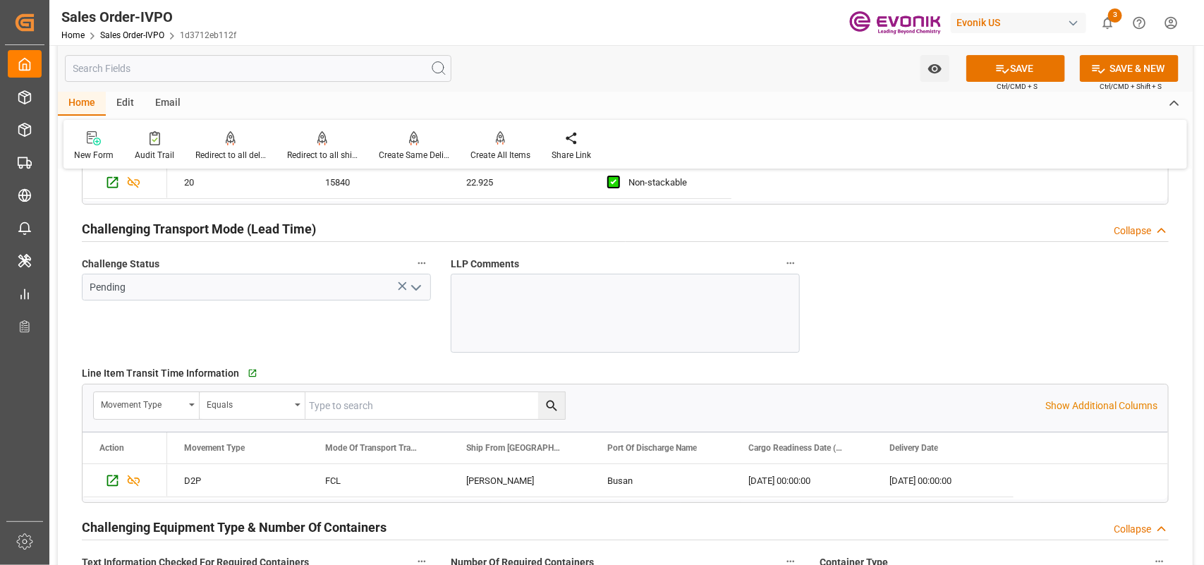
scroll to position [2381, 0]
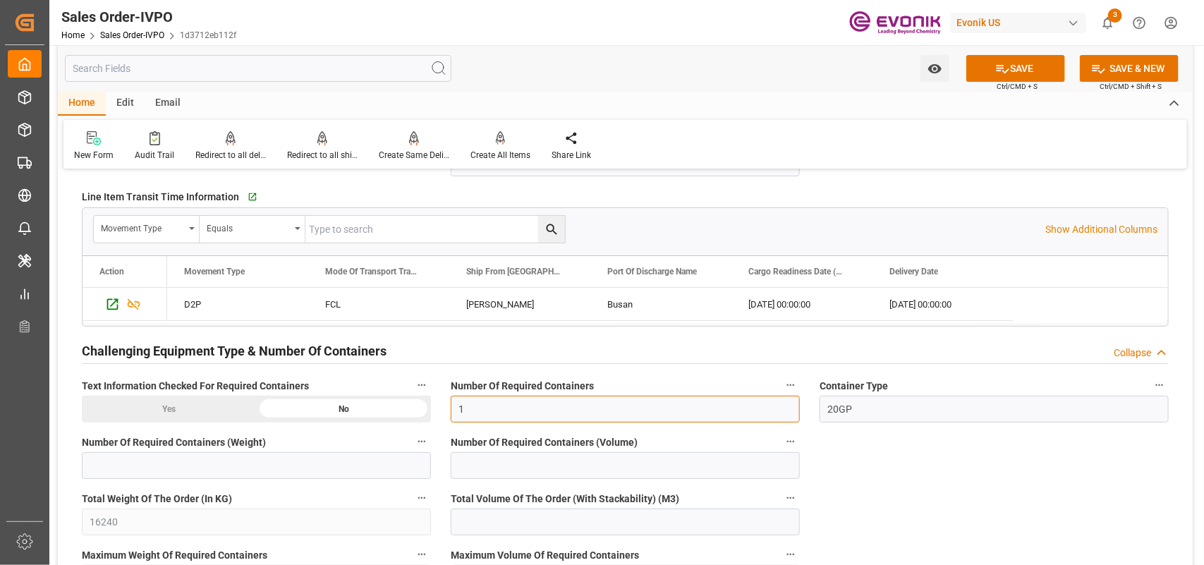
drag, startPoint x: 483, startPoint y: 408, endPoint x: 418, endPoint y: 401, distance: 66.0
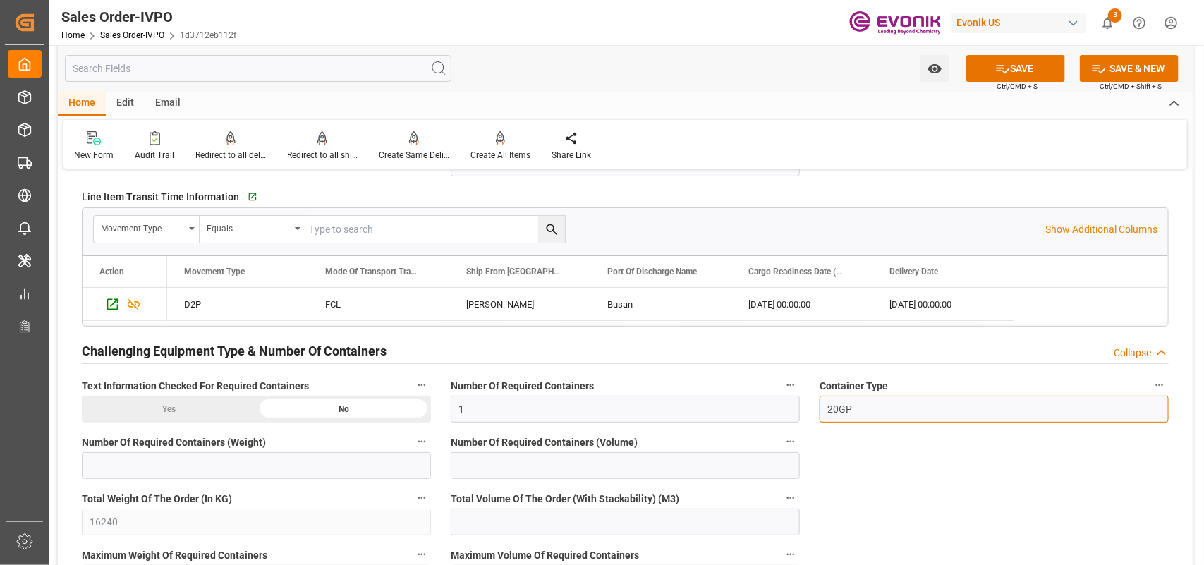
drag, startPoint x: 866, startPoint y: 408, endPoint x: 798, endPoint y: 408, distance: 68.4
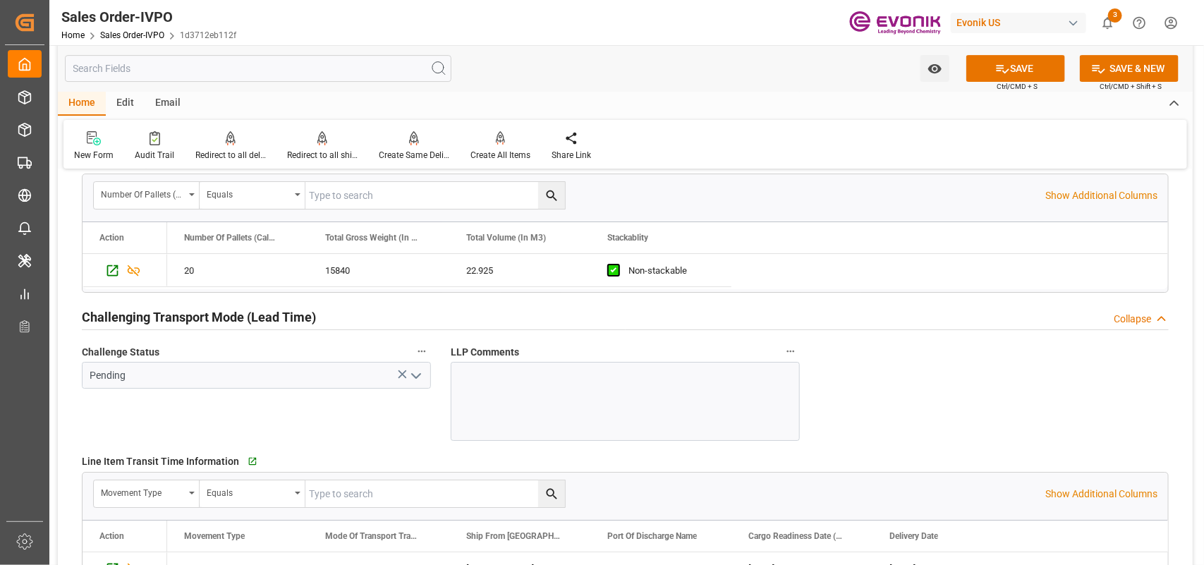
click at [415, 367] on button "open menu" at bounding box center [414, 376] width 21 height 22
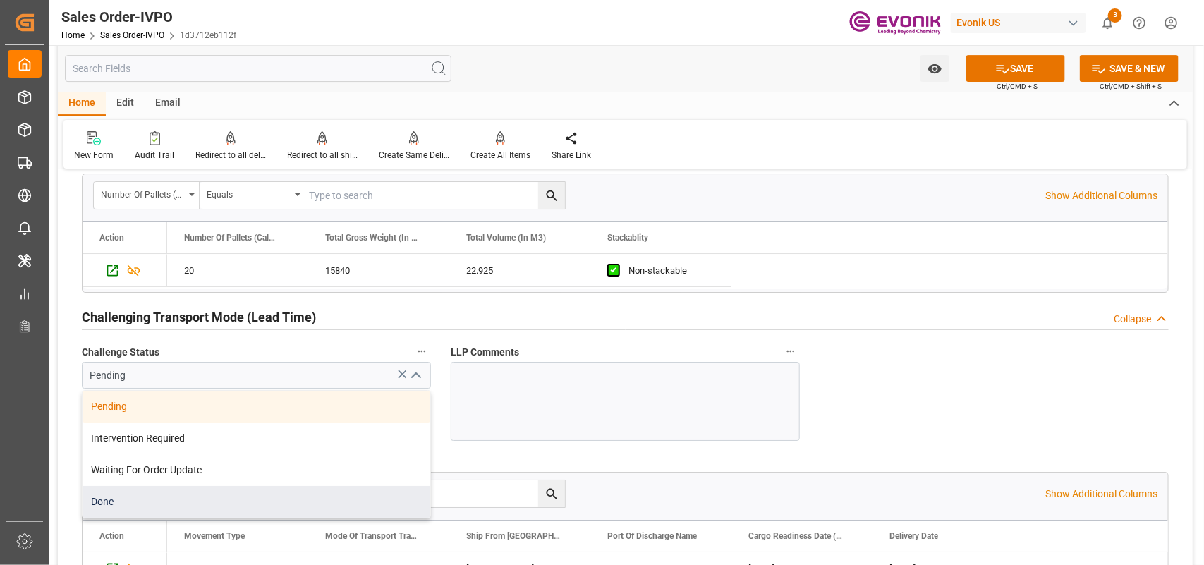
click at [155, 499] on div "Done" at bounding box center [257, 502] width 348 height 32
type input "Done"
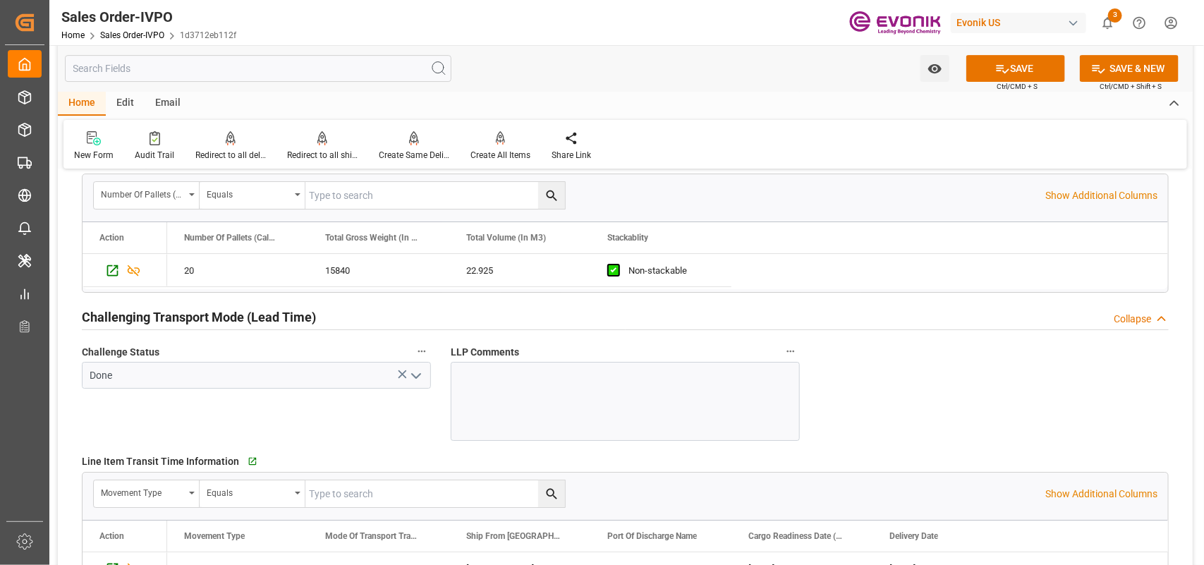
click at [275, 408] on div "Challenge Status Done" at bounding box center [256, 391] width 369 height 109
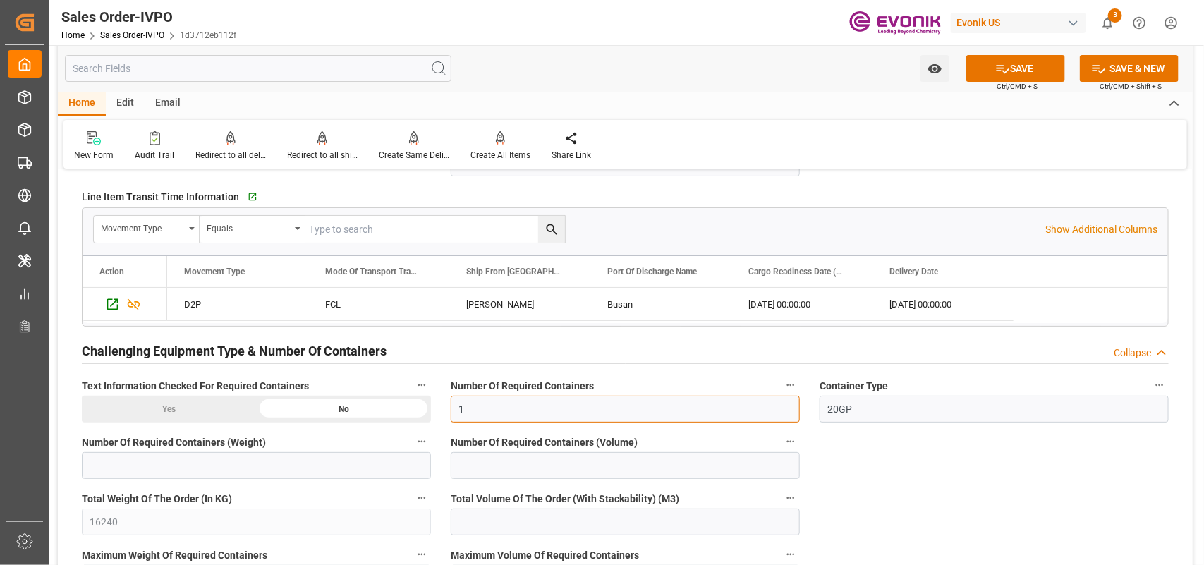
drag, startPoint x: 476, startPoint y: 312, endPoint x: 531, endPoint y: 317, distance: 55.3
click at [478, 312] on div "[PERSON_NAME]" at bounding box center [519, 304] width 141 height 32
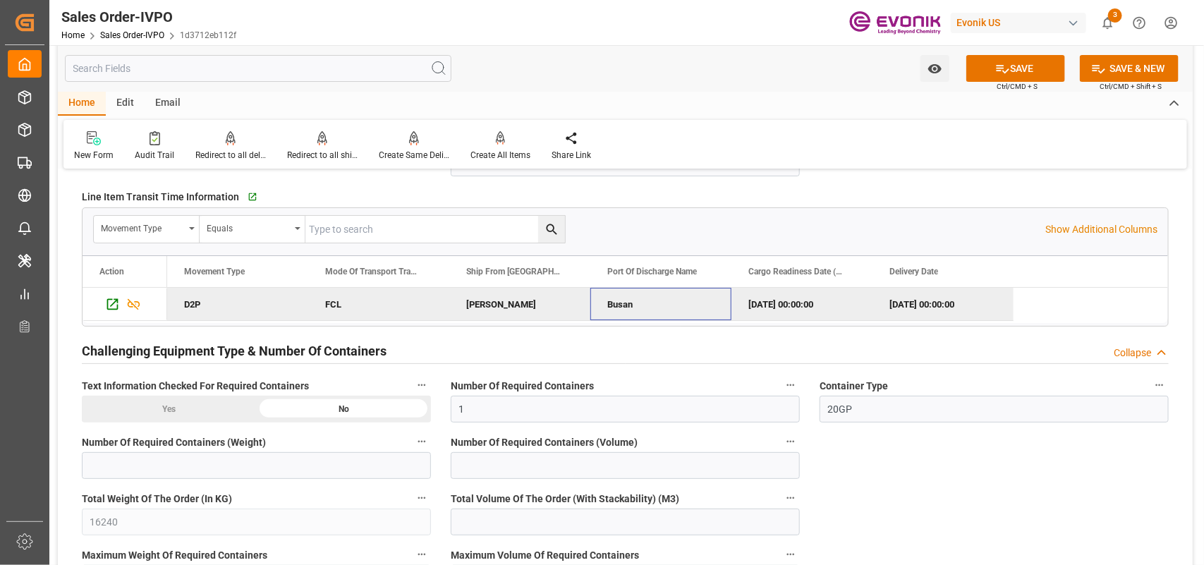
click at [635, 311] on div "Busan" at bounding box center [660, 304] width 141 height 32
click at [804, 297] on div "[DATE] 00:00:00" at bounding box center [801, 304] width 141 height 32
click at [922, 314] on div "[DATE] 00:00:00" at bounding box center [943, 304] width 141 height 32
click at [492, 312] on div "[PERSON_NAME]" at bounding box center [519, 304] width 141 height 32
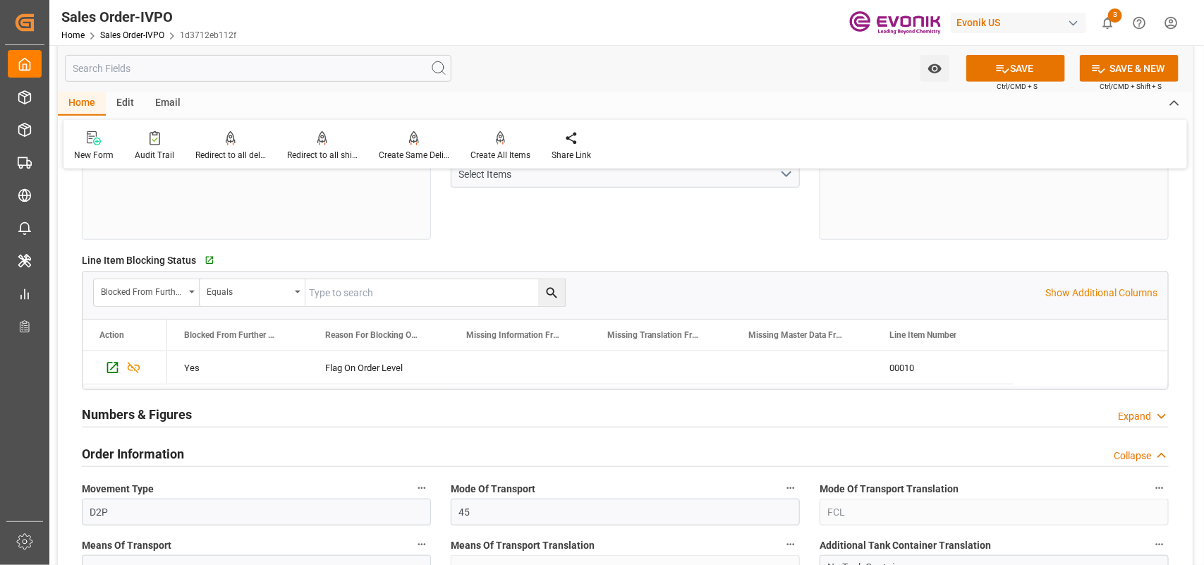
scroll to position [0, 0]
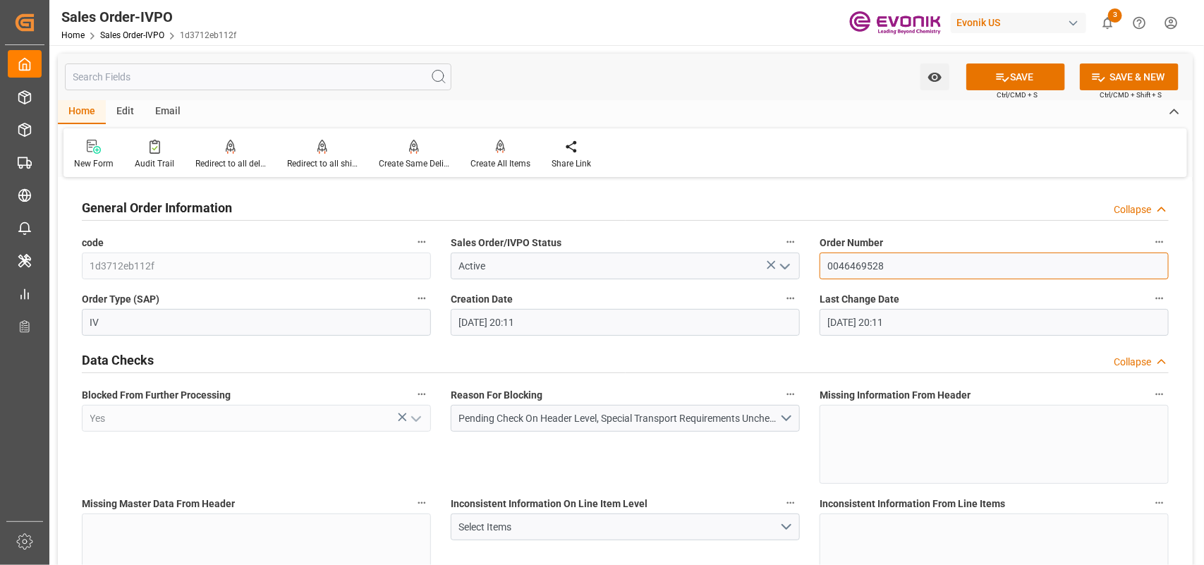
drag, startPoint x: 908, startPoint y: 262, endPoint x: 738, endPoint y: 253, distance: 171.0
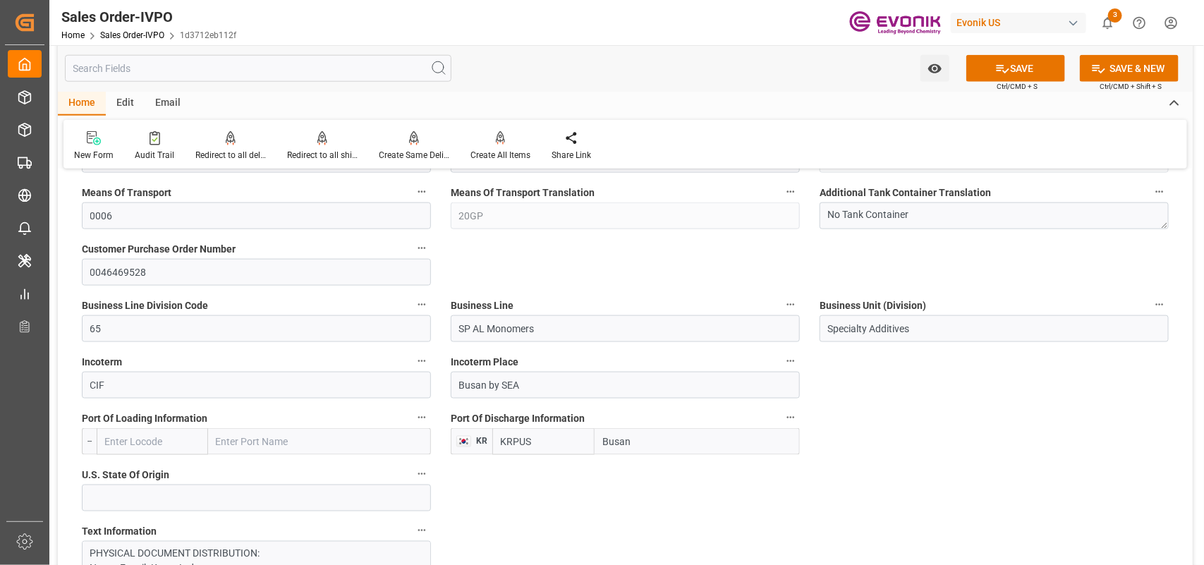
scroll to position [1058, 0]
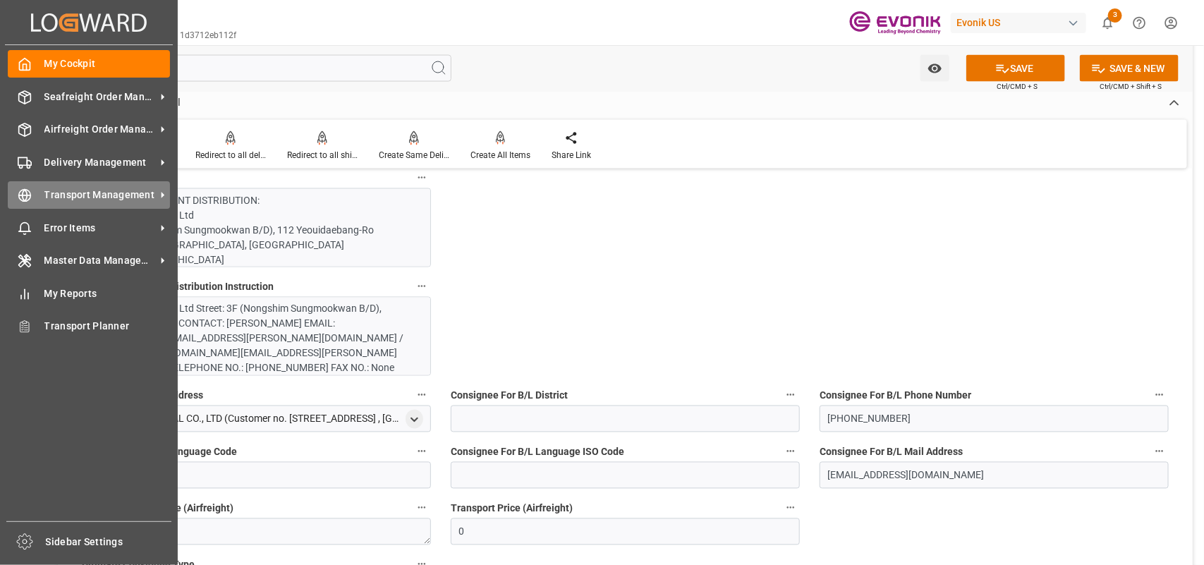
click at [27, 202] on icon at bounding box center [25, 195] width 14 height 14
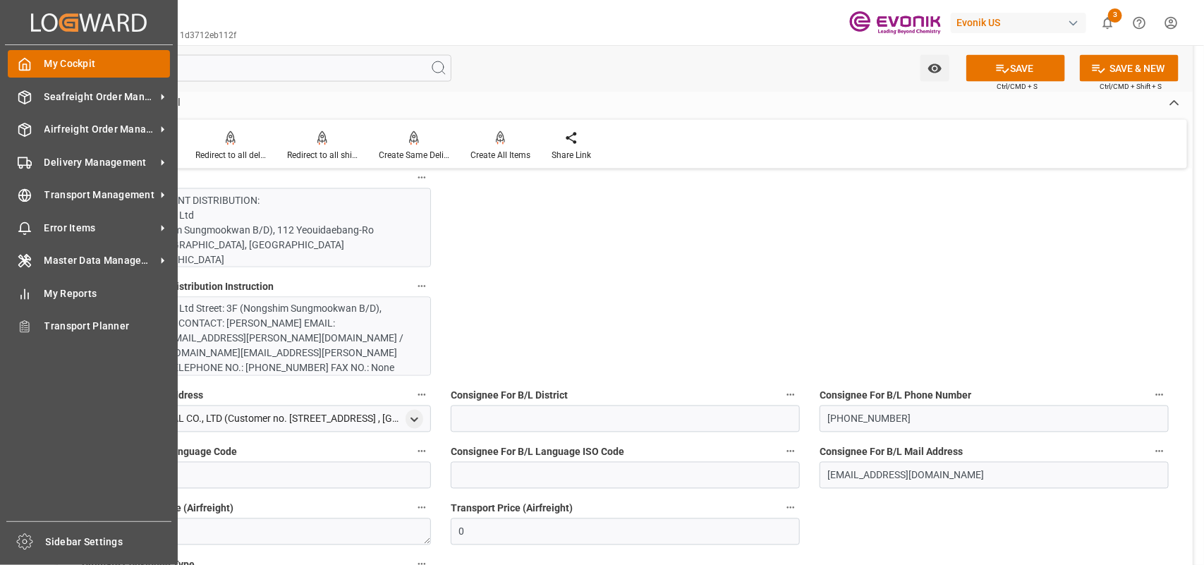
click at [29, 61] on icon at bounding box center [25, 64] width 14 height 14
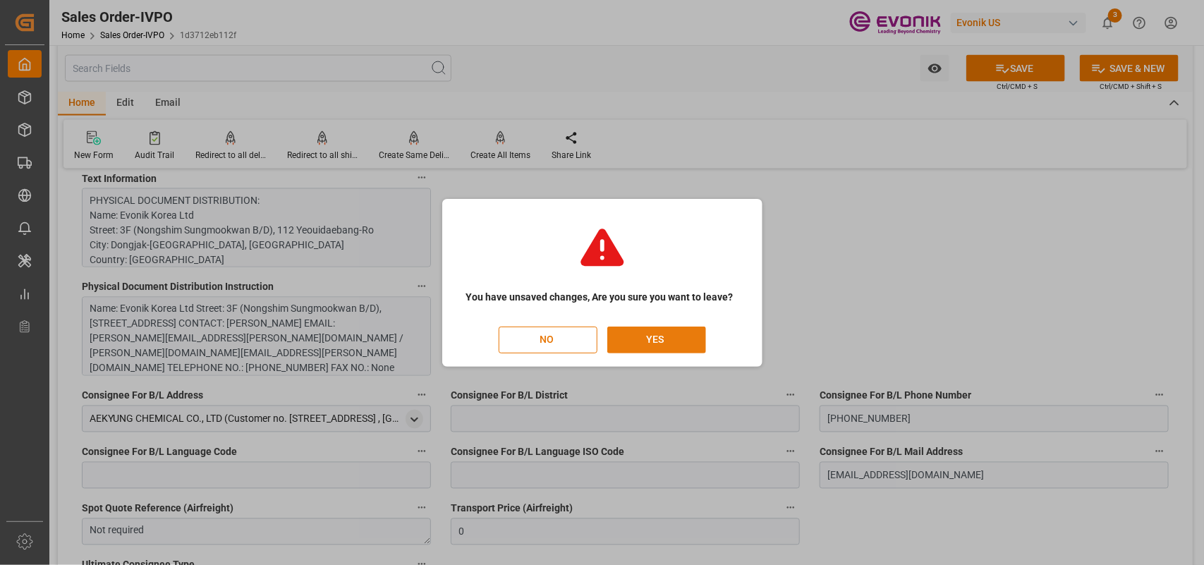
click at [651, 335] on button "YES" at bounding box center [656, 340] width 99 height 27
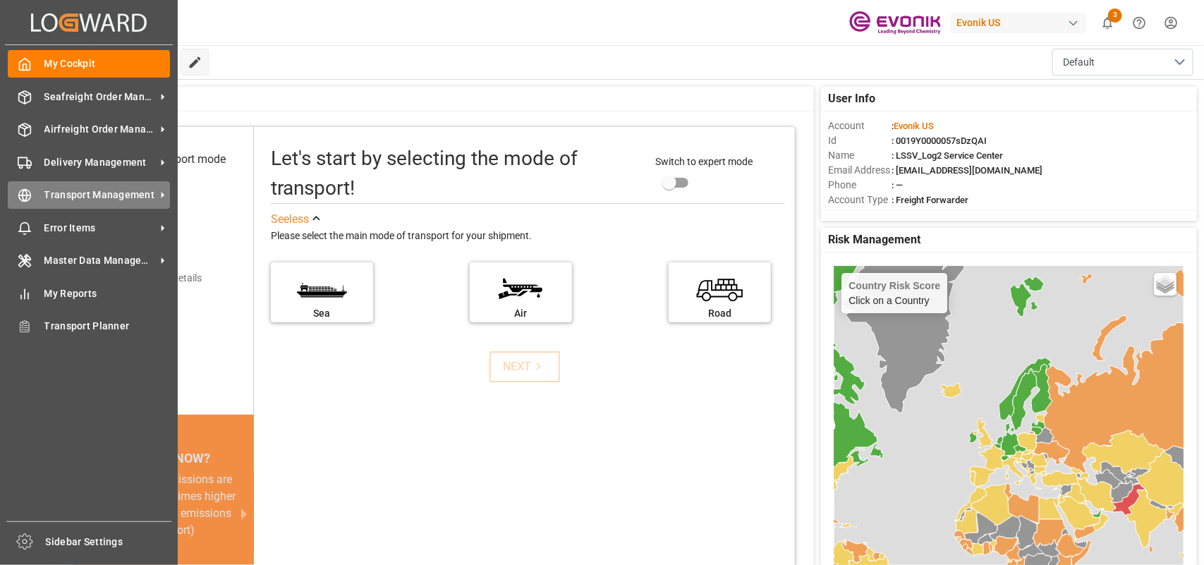
click at [35, 199] on div "Transport Management Transport Management" at bounding box center [89, 195] width 162 height 28
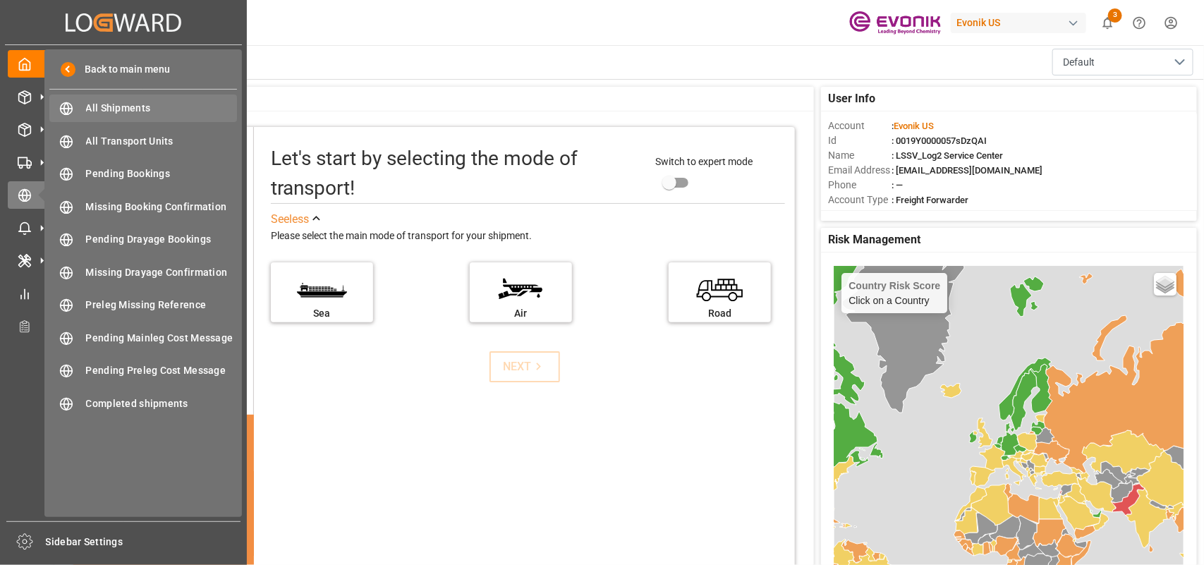
click at [163, 102] on span "All Shipments" at bounding box center [162, 108] width 152 height 15
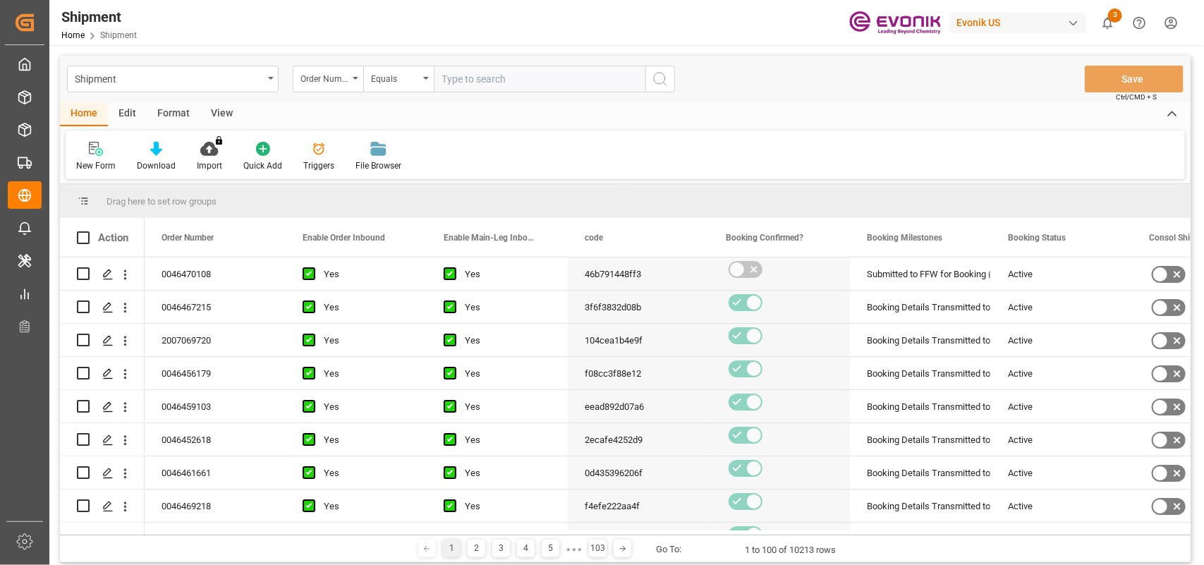
type input "2007144236"
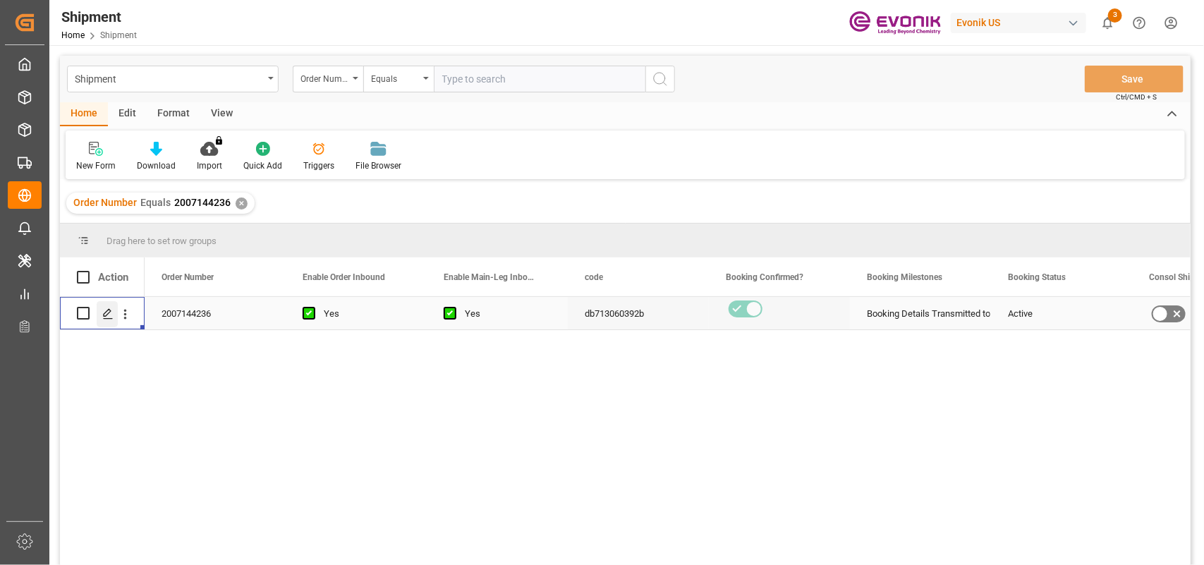
click at [114, 309] on div "Press SPACE to select this row." at bounding box center [107, 314] width 21 height 26
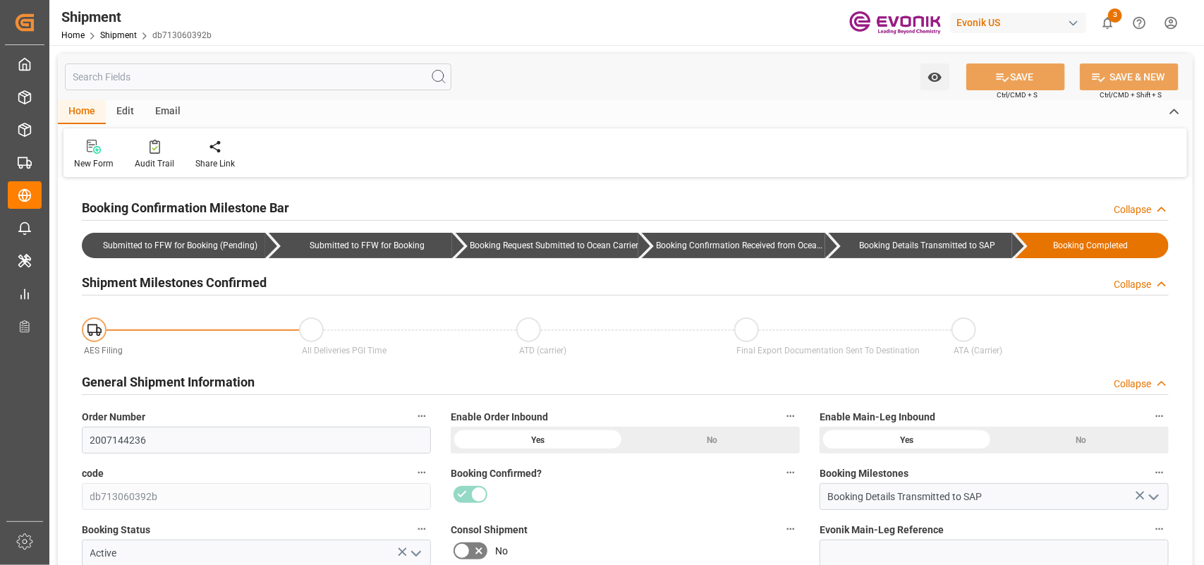
type input "AC Containerline"
type input "Leschaco Inc."
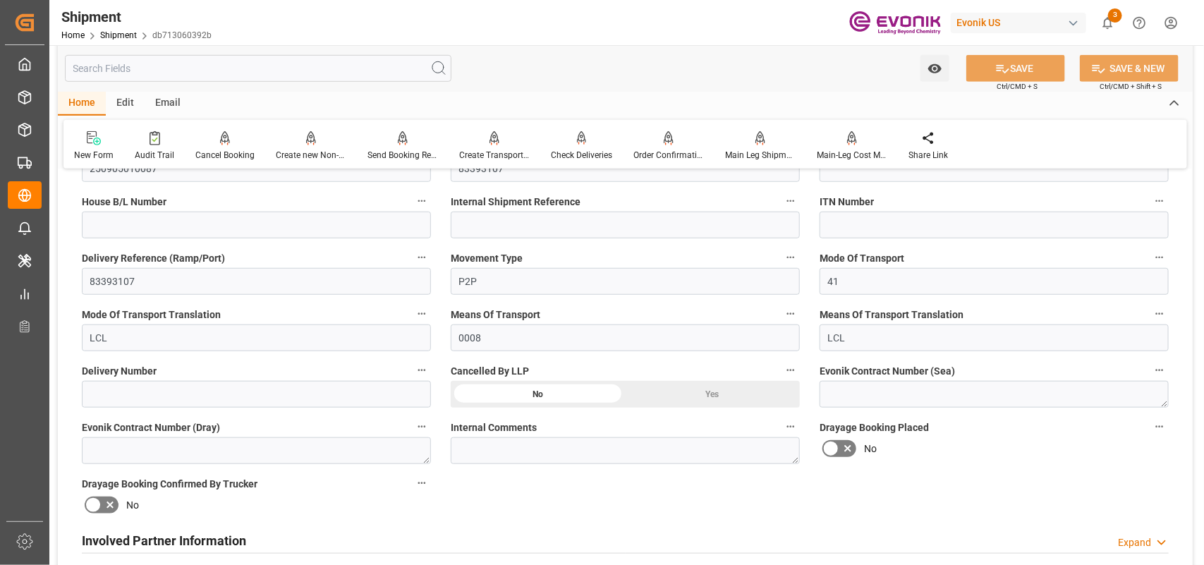
scroll to position [529, 0]
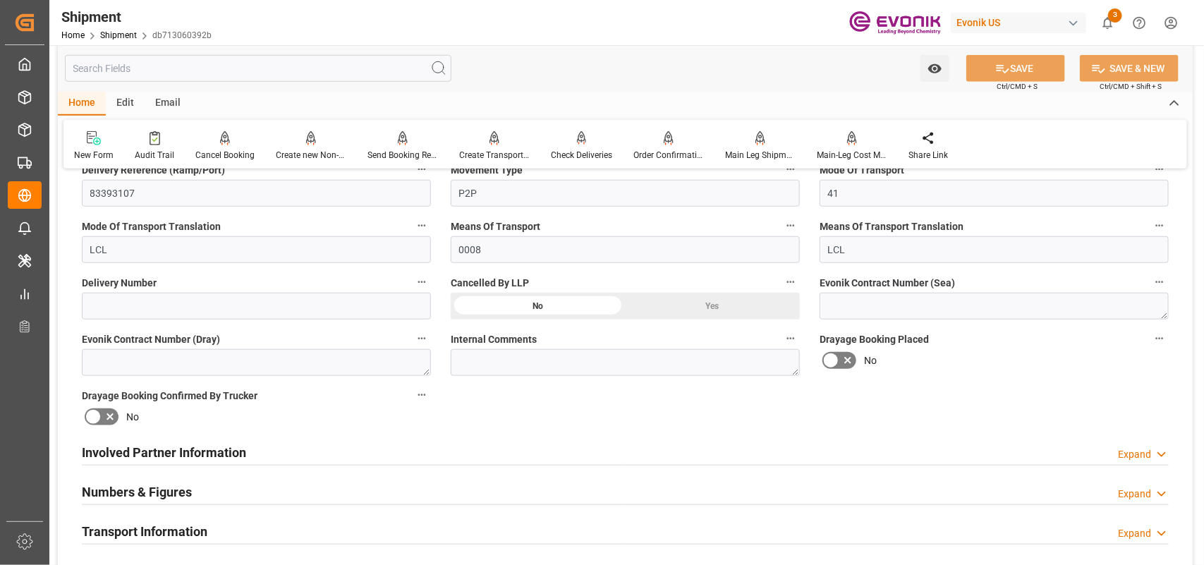
click at [551, 446] on div "Involved Partner Information Expand" at bounding box center [625, 451] width 1087 height 27
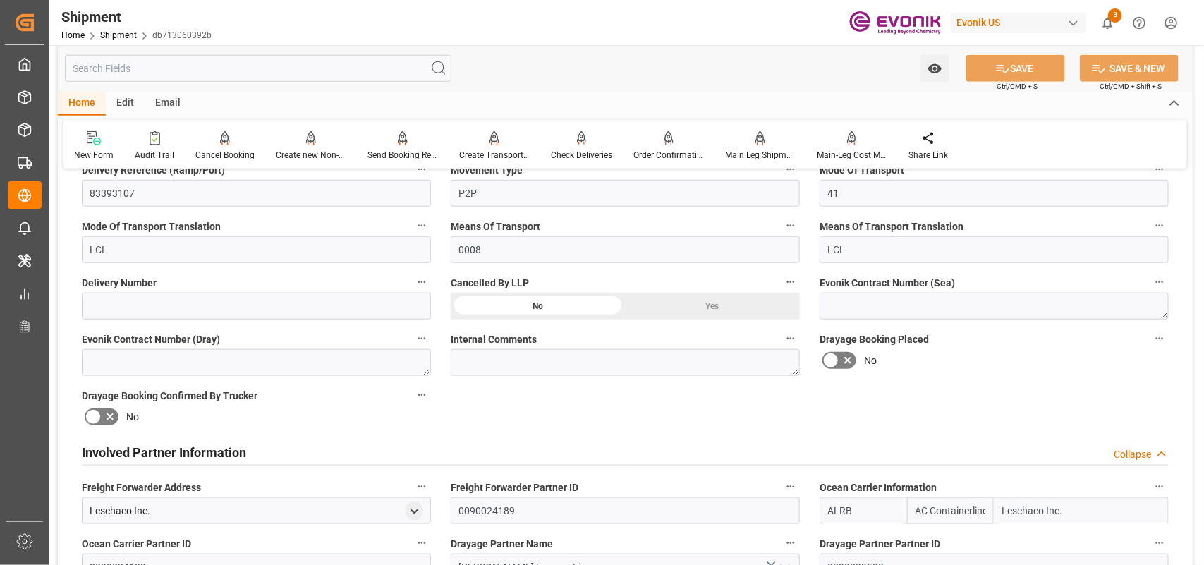
scroll to position [705, 0]
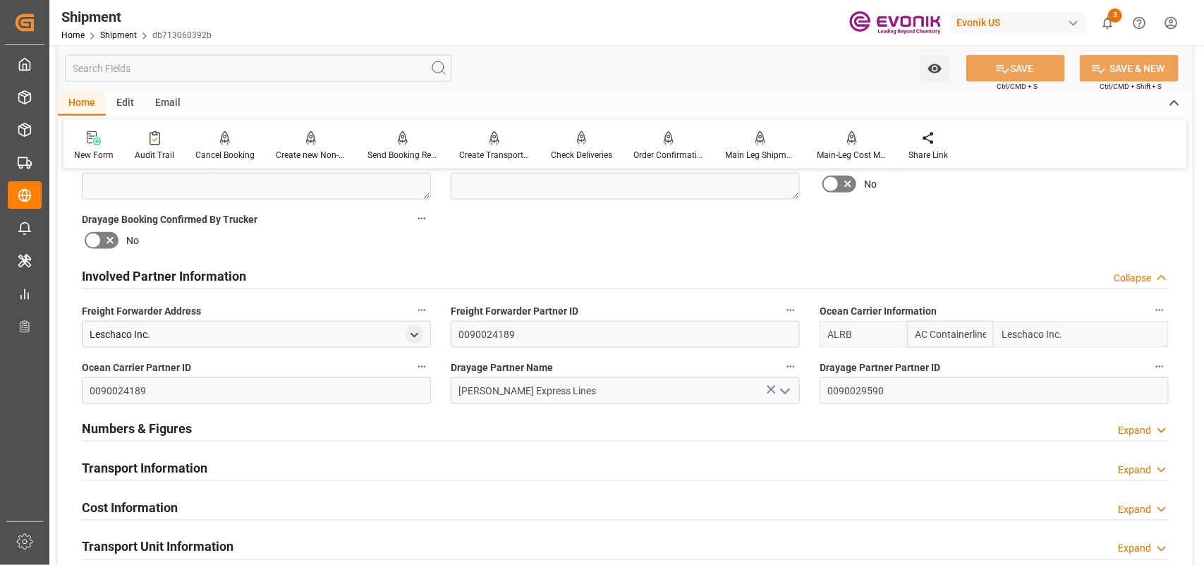
click at [245, 418] on div "Numbers & Figures Expand" at bounding box center [625, 427] width 1087 height 27
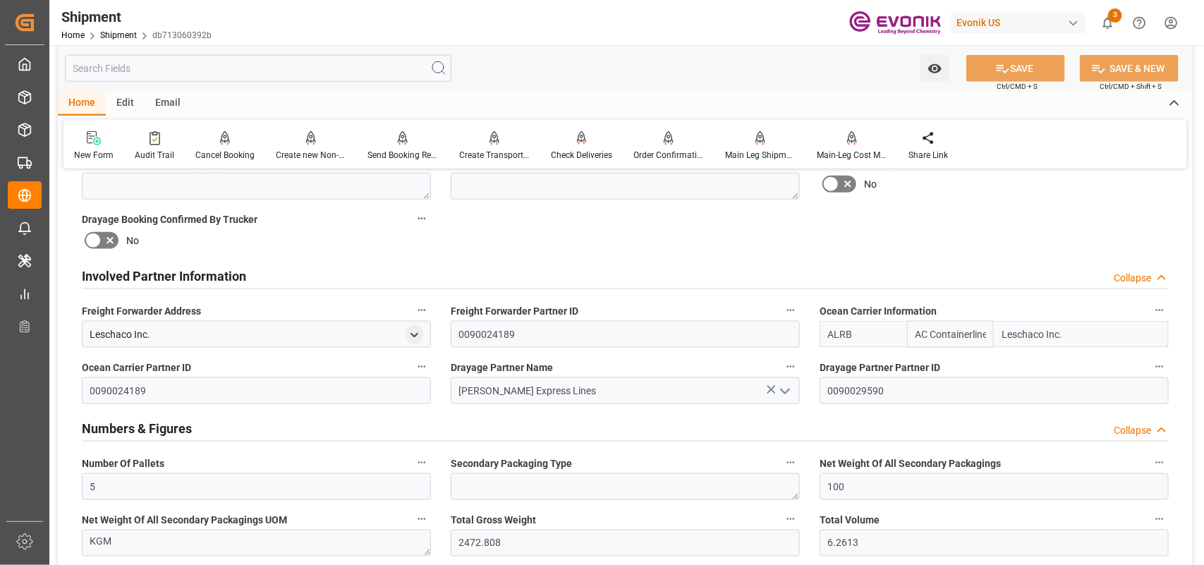
scroll to position [882, 0]
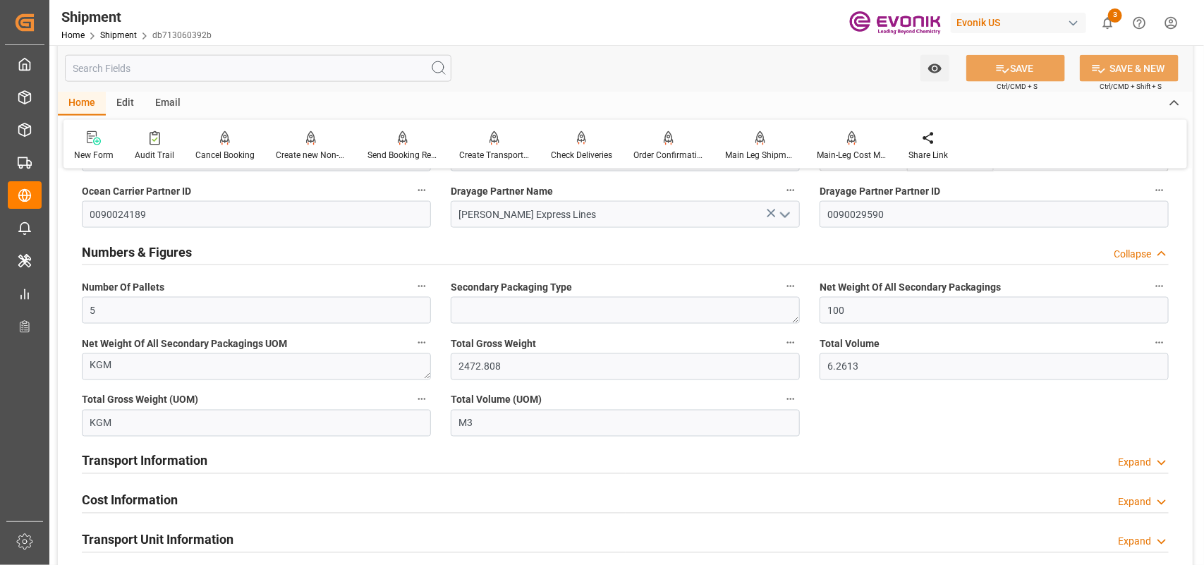
click at [227, 457] on div "Transport Information Expand" at bounding box center [625, 459] width 1087 height 27
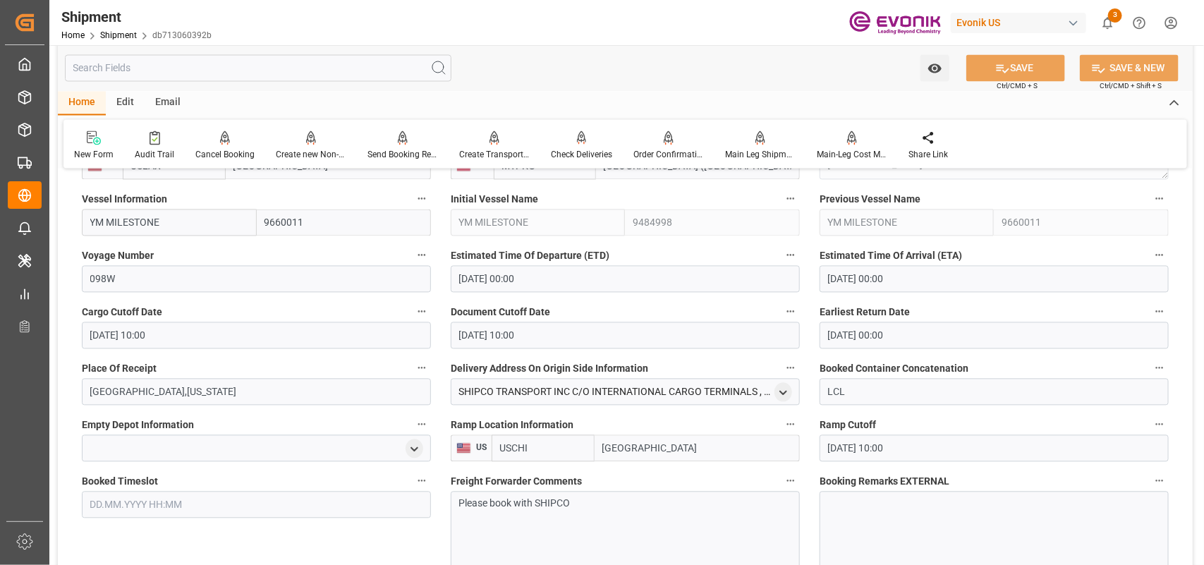
scroll to position [1411, 0]
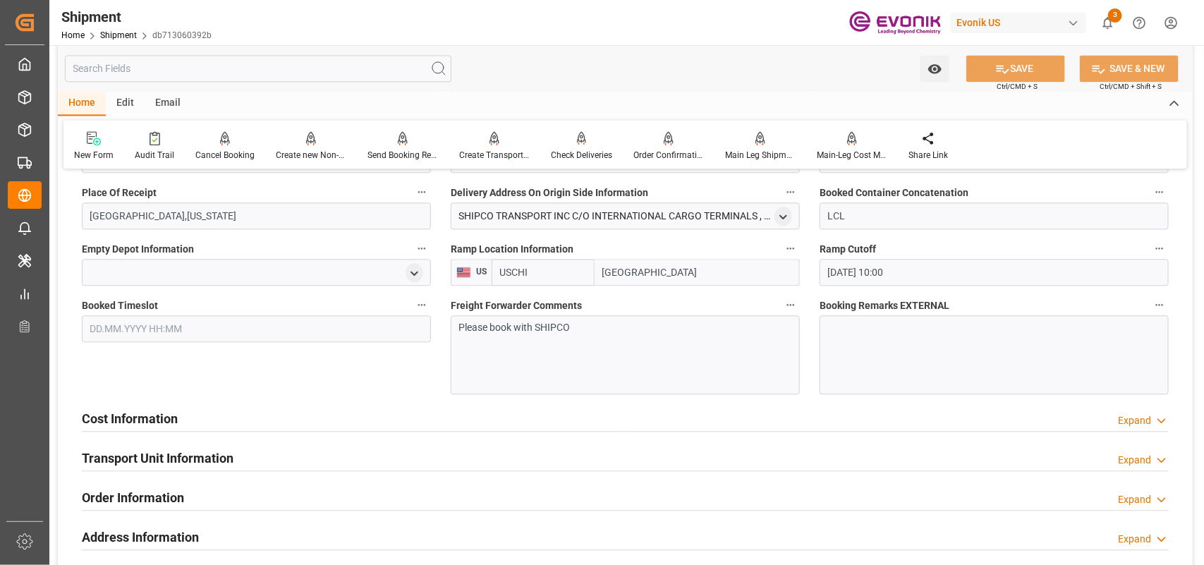
click at [188, 418] on div "Cost Information Expand" at bounding box center [625, 417] width 1087 height 27
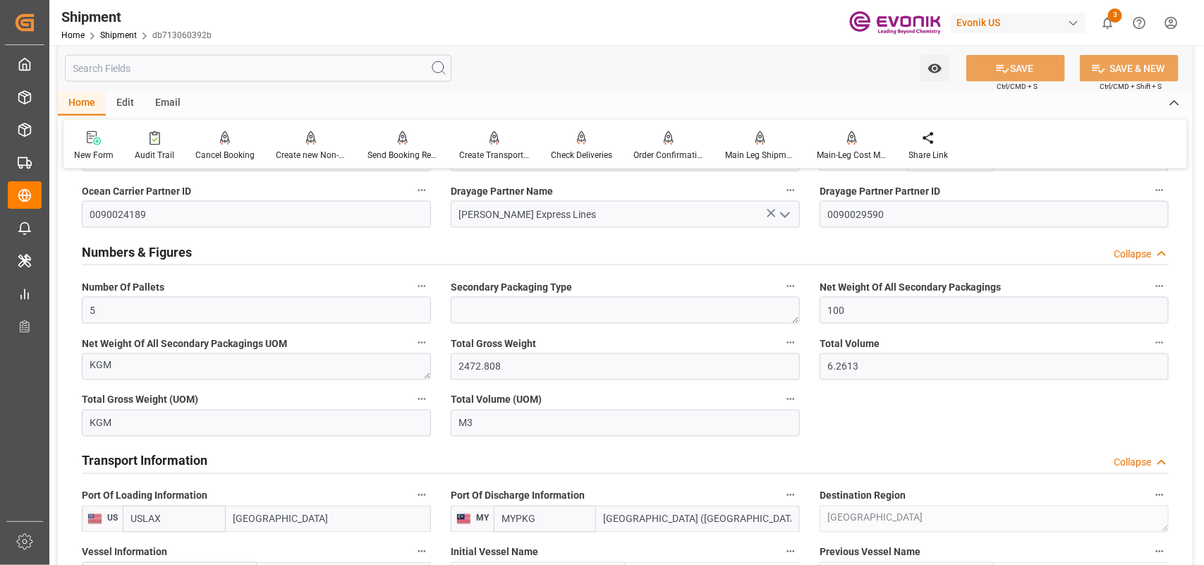
scroll to position [705, 0]
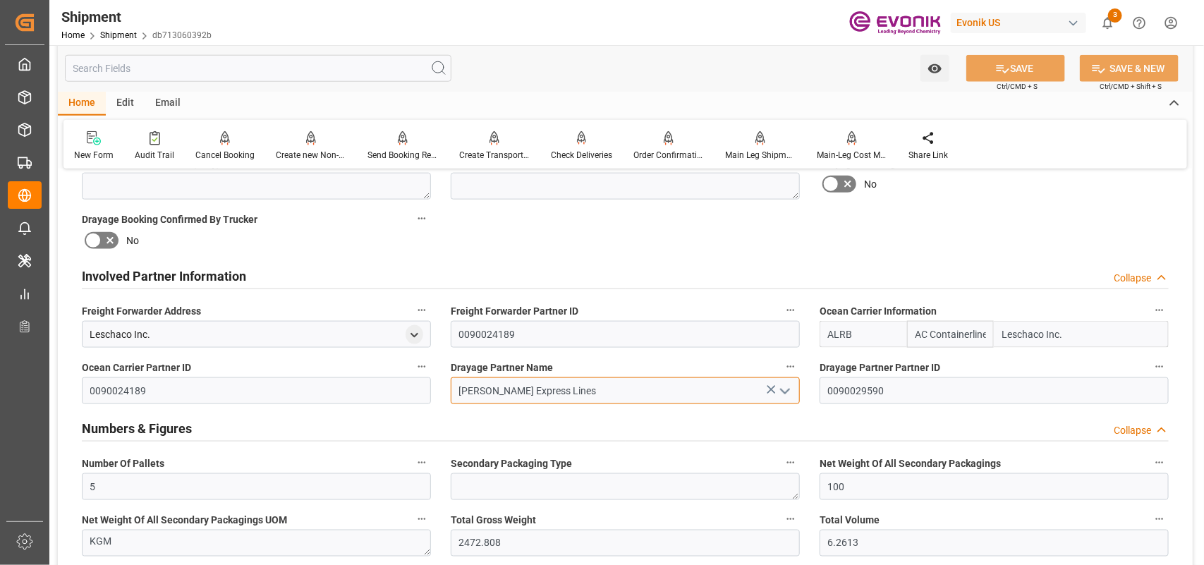
drag, startPoint x: 519, startPoint y: 386, endPoint x: 442, endPoint y: 395, distance: 77.4
